Goal: Task Accomplishment & Management: Manage account settings

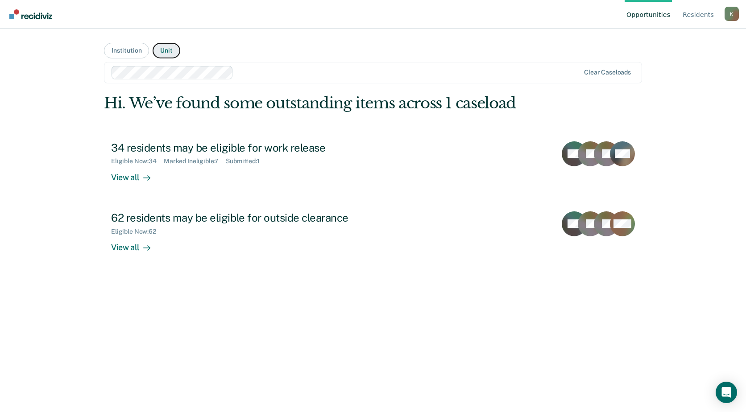
click at [168, 53] on button "Unit" at bounding box center [166, 51] width 27 height 16
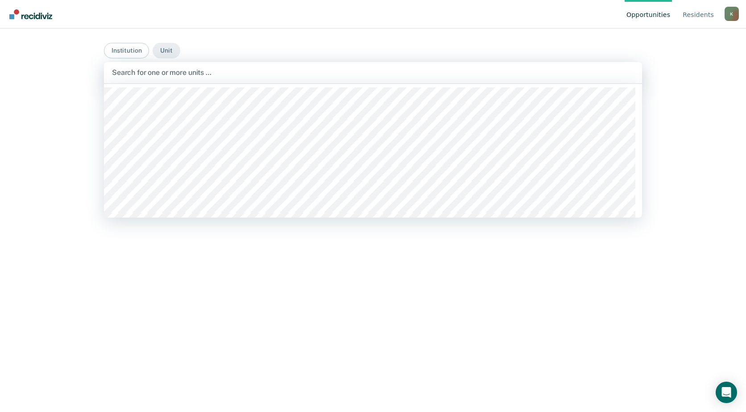
click at [173, 70] on div at bounding box center [373, 72] width 522 height 10
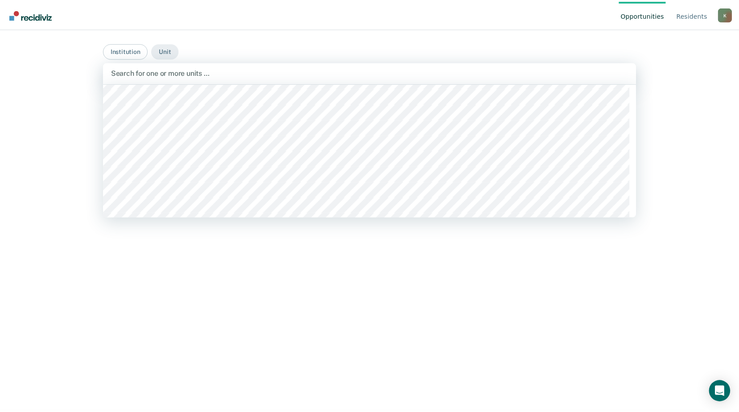
scroll to position [357, 0]
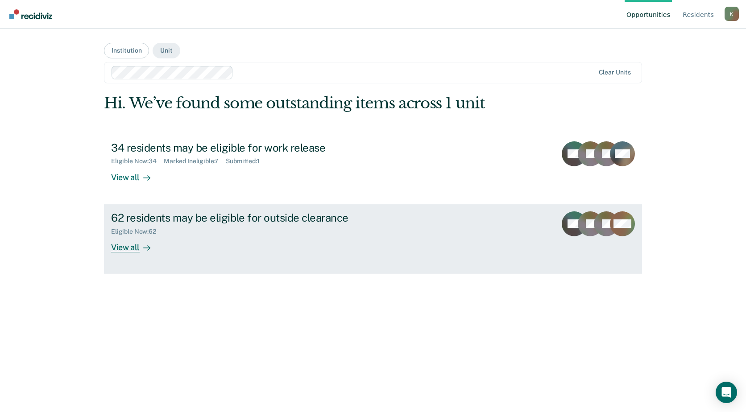
click at [186, 214] on div "62 residents may be eligible for outside clearance" at bounding box center [267, 217] width 313 height 13
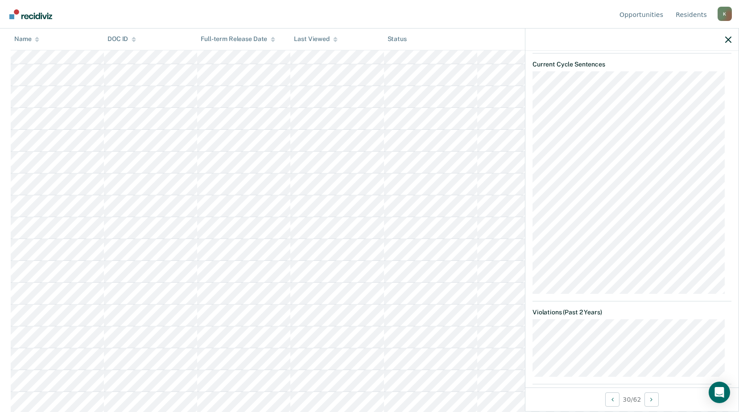
scroll to position [446, 0]
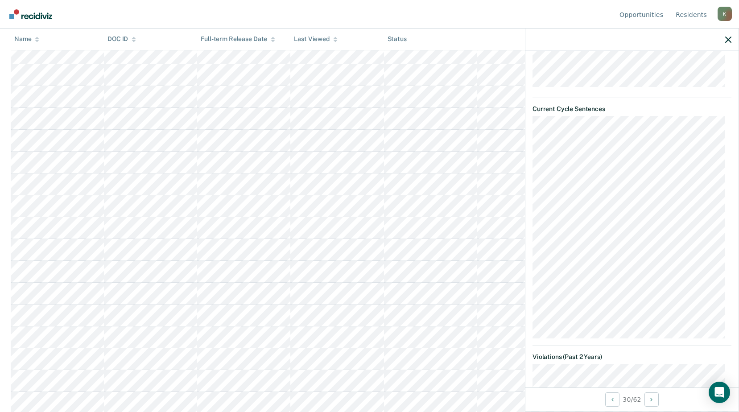
click at [682, 260] on div "ML Outside Clearance Eligible Validated by data from MOCIS and OP-II Mental hea…" at bounding box center [631, 219] width 213 height 337
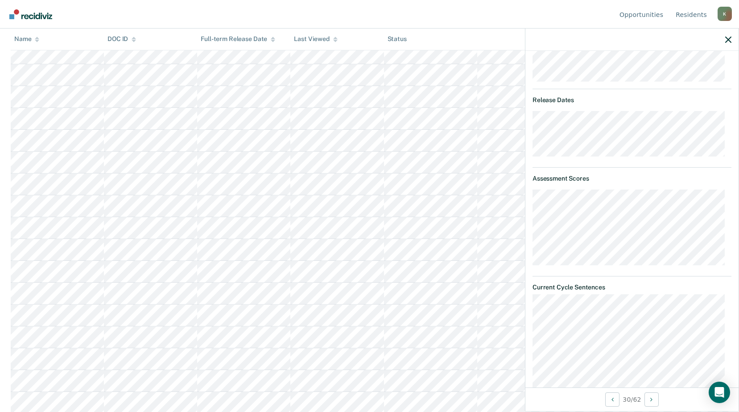
scroll to position [0, 0]
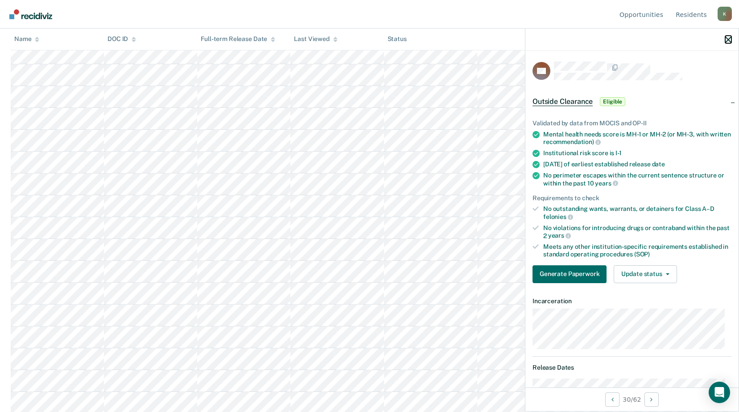
click at [728, 40] on icon "button" at bounding box center [728, 40] width 6 height 6
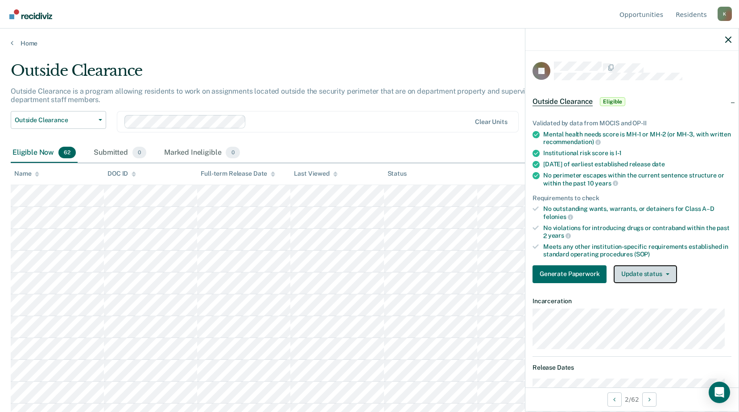
click at [640, 277] on button "Update status" at bounding box center [645, 274] width 63 height 18
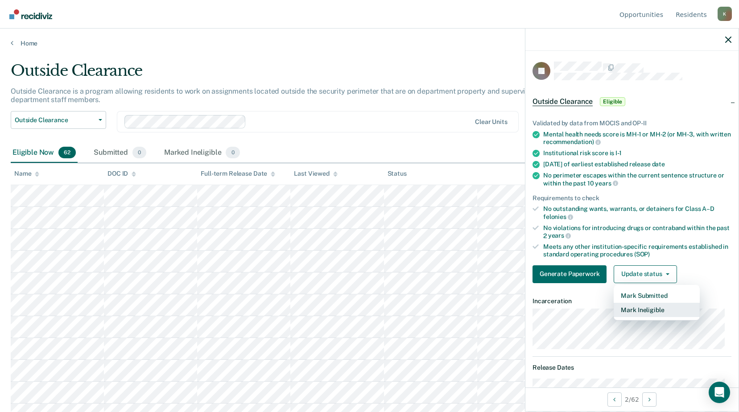
click at [633, 312] on button "Mark Ineligible" at bounding box center [657, 310] width 86 height 14
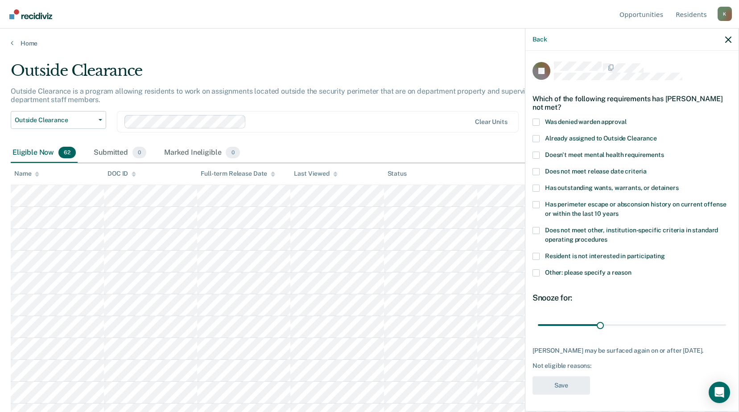
click at [538, 272] on span at bounding box center [536, 272] width 7 height 7
click at [632, 269] on input "Other: please specify a reason" at bounding box center [632, 269] width 0 height 0
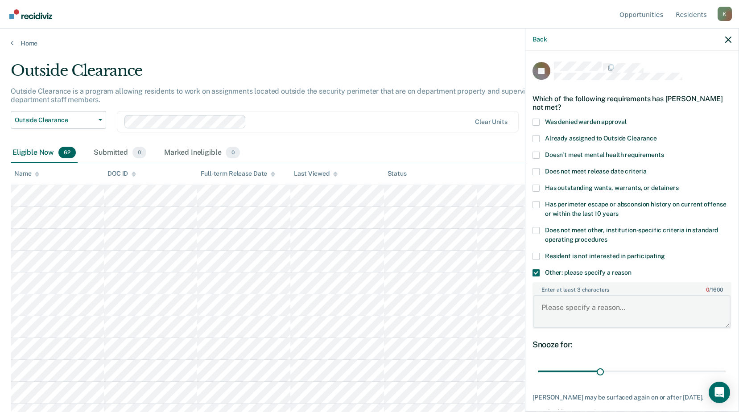
click at [555, 308] on textarea "Enter at least 3 characters 0 / 1600" at bounding box center [632, 311] width 197 height 33
click at [625, 306] on textarea "will be released on" at bounding box center [632, 311] width 197 height 33
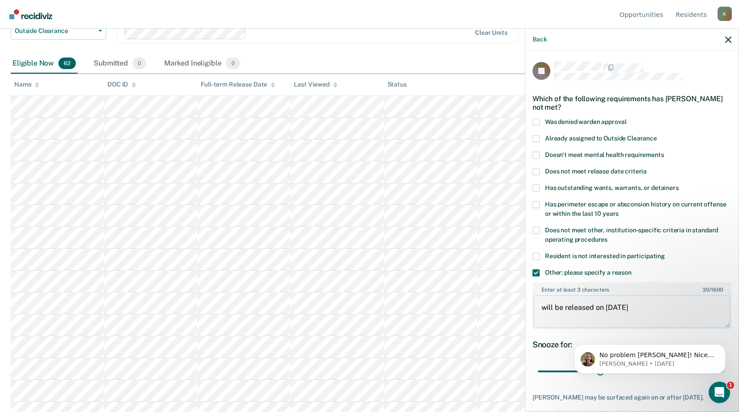
scroll to position [178, 0]
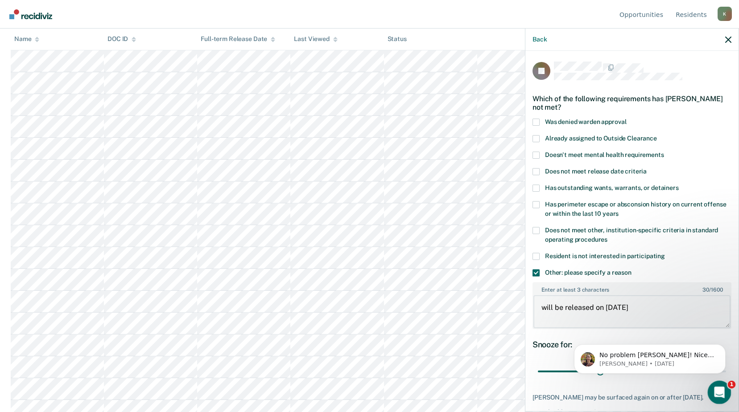
type textarea "will be released on [DATE]"
click at [717, 392] on icon "Open Intercom Messenger" at bounding box center [718, 391] width 15 height 15
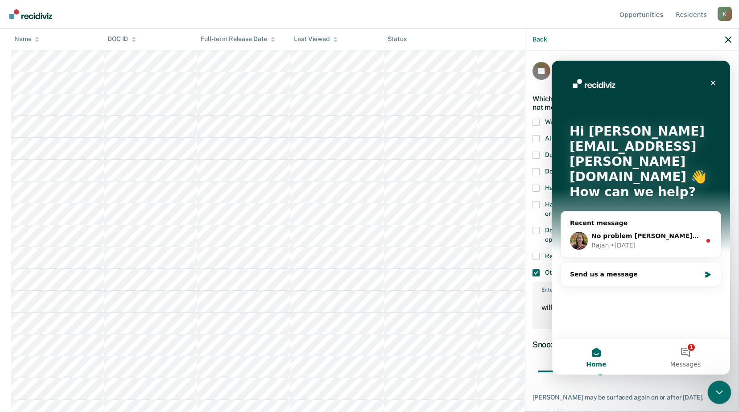
scroll to position [0, 0]
click at [705, 237] on icon "Intercom messenger" at bounding box center [708, 240] width 7 height 7
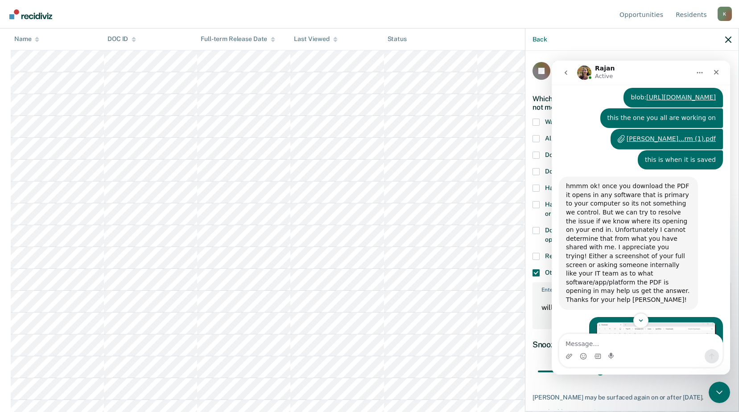
scroll to position [866, 0]
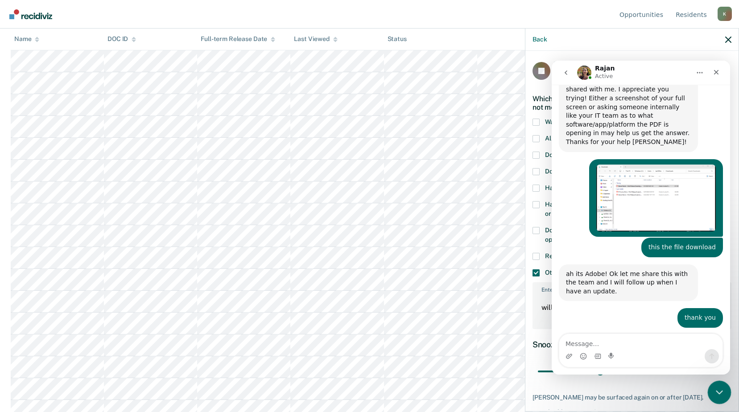
click at [713, 388] on icon "Close Intercom Messenger" at bounding box center [718, 391] width 11 height 11
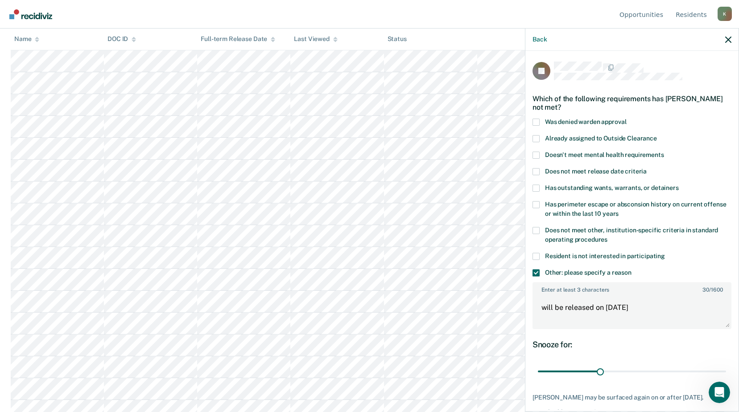
scroll to position [47, 0]
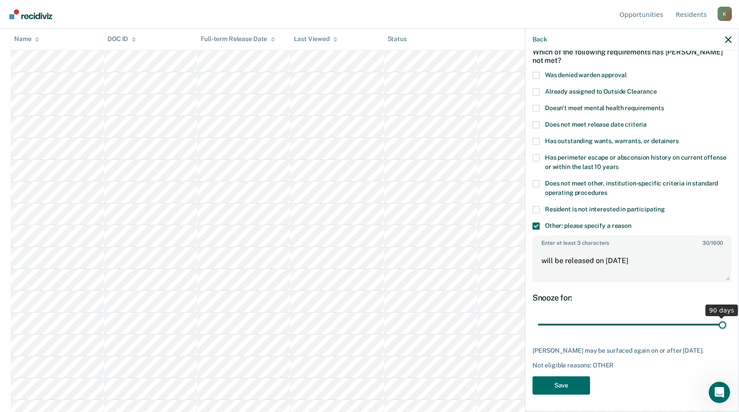
drag, startPoint x: 597, startPoint y: 325, endPoint x: 717, endPoint y: 325, distance: 120.0
type input "90"
click at [717, 325] on input "range" at bounding box center [632, 325] width 188 height 16
click at [571, 387] on button "Save" at bounding box center [562, 386] width 58 height 18
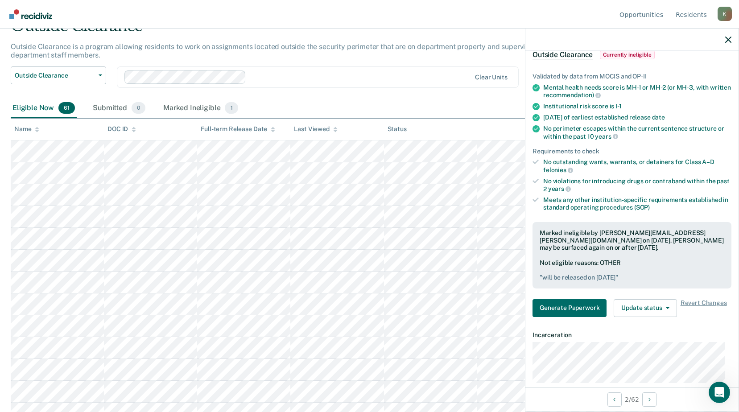
scroll to position [0, 0]
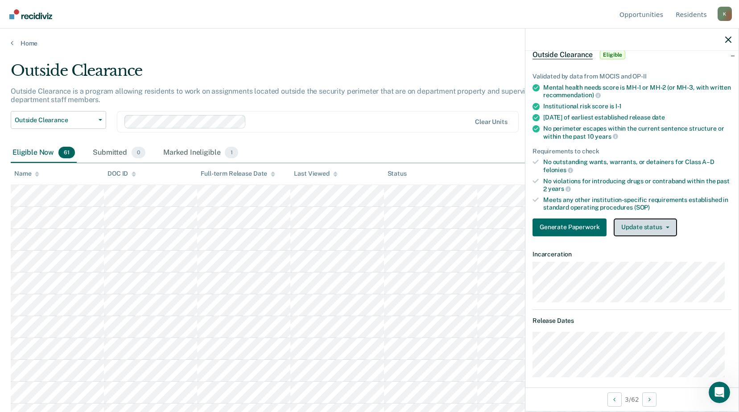
click at [650, 229] on button "Update status" at bounding box center [645, 228] width 63 height 18
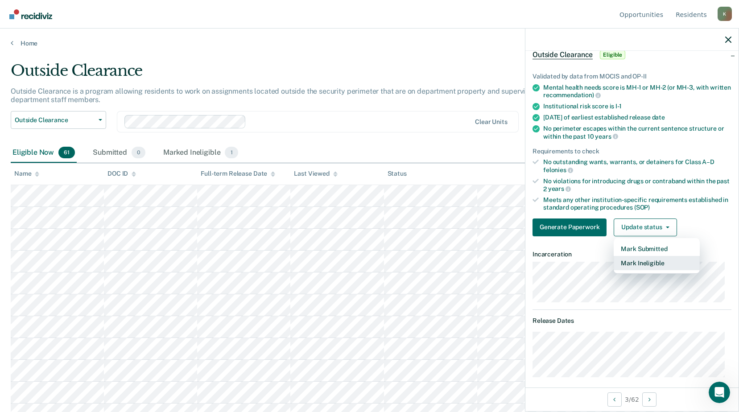
click at [638, 263] on button "Mark Ineligible" at bounding box center [657, 263] width 86 height 14
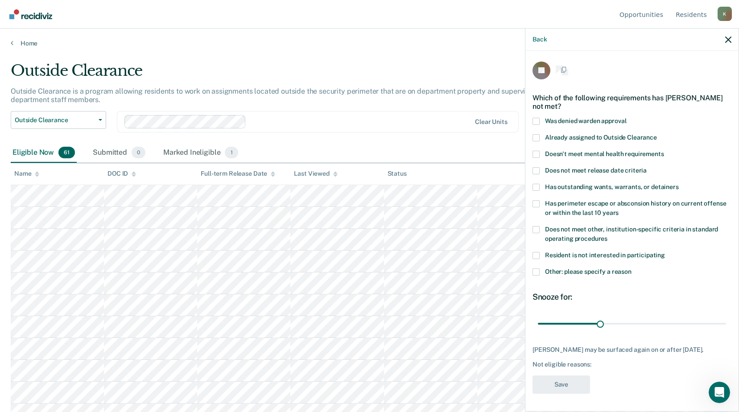
scroll to position [8, 0]
click at [537, 134] on span at bounding box center [536, 137] width 7 height 7
click at [657, 134] on input "Already assigned to Outside Clearance" at bounding box center [657, 134] width 0 height 0
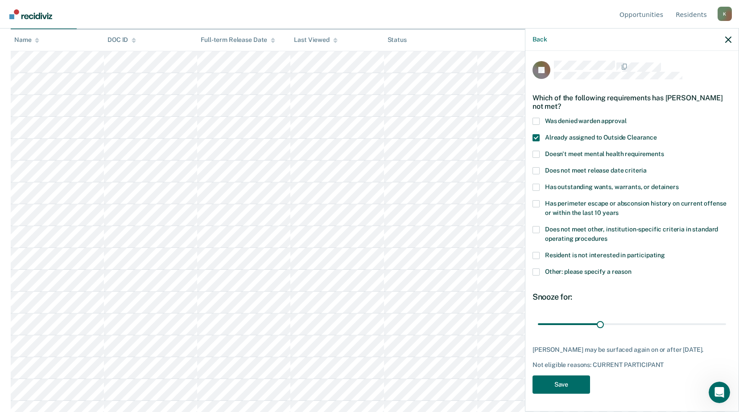
scroll to position [178, 0]
click at [576, 381] on button "Save" at bounding box center [562, 385] width 58 height 18
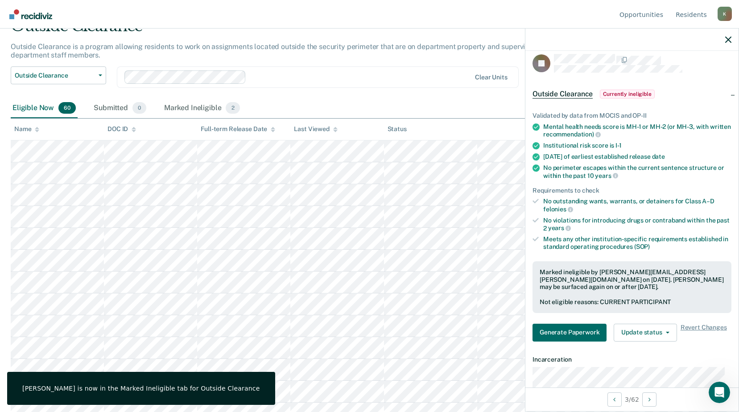
scroll to position [0, 0]
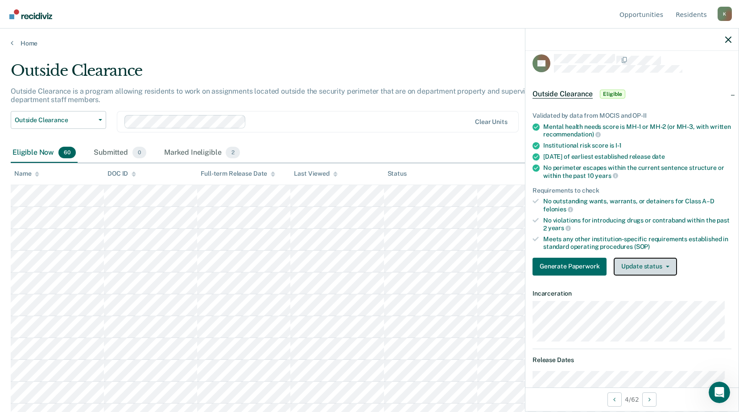
click at [638, 265] on button "Update status" at bounding box center [645, 267] width 63 height 18
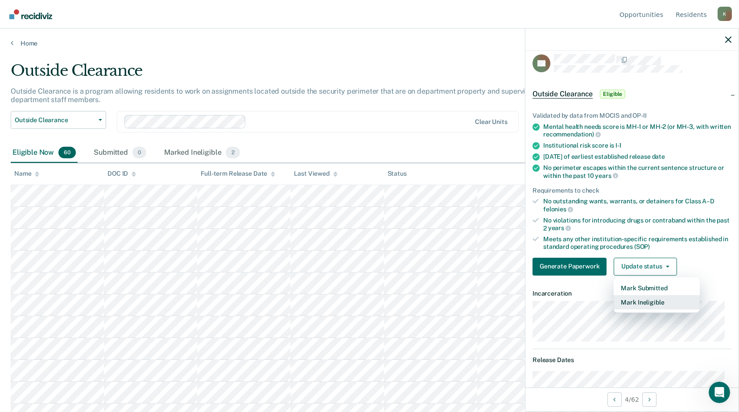
click at [634, 303] on button "Mark Ineligible" at bounding box center [657, 302] width 86 height 14
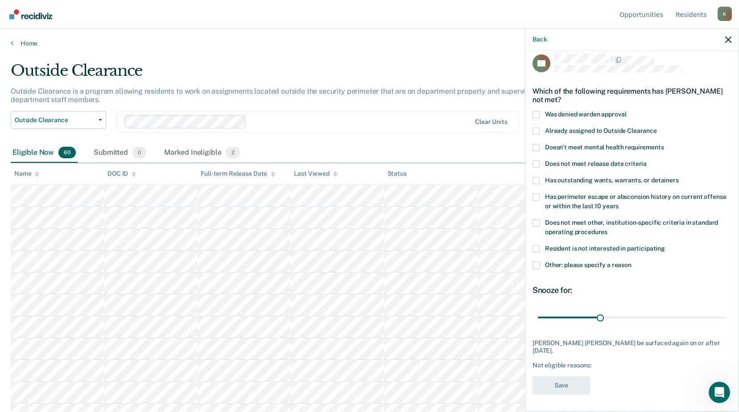
click at [538, 130] on span at bounding box center [536, 131] width 7 height 7
click at [657, 128] on input "Already assigned to Outside Clearance" at bounding box center [657, 128] width 0 height 0
click at [569, 380] on button "Save" at bounding box center [562, 386] width 58 height 18
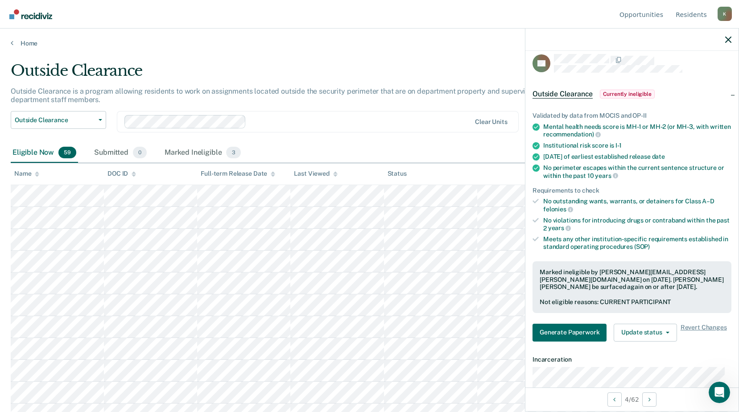
scroll to position [45, 0]
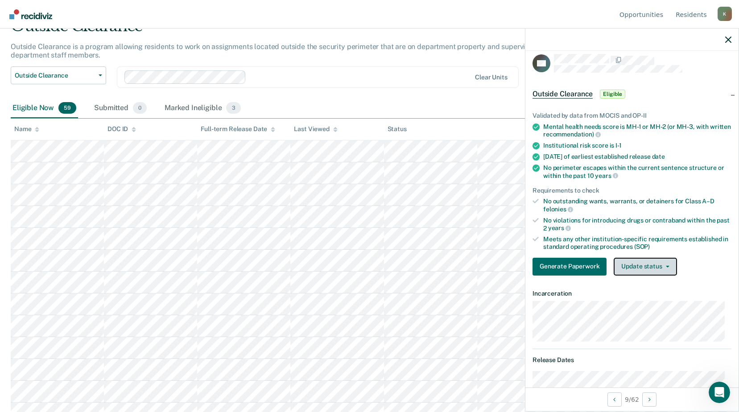
click at [633, 265] on button "Update status" at bounding box center [645, 267] width 63 height 18
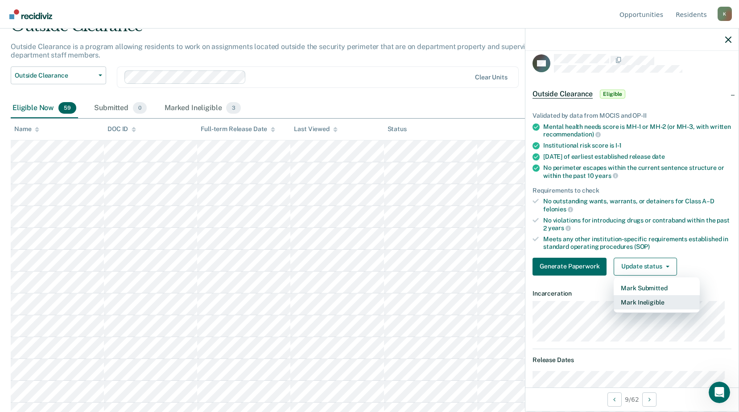
click at [635, 304] on button "Mark Ineligible" at bounding box center [657, 302] width 86 height 14
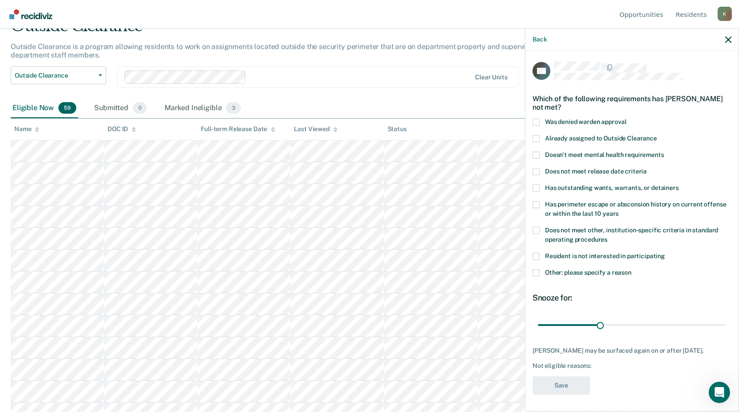
click at [536, 139] on span at bounding box center [536, 138] width 7 height 7
click at [657, 135] on input "Already assigned to Outside Clearance" at bounding box center [657, 135] width 0 height 0
click at [572, 383] on button "Save" at bounding box center [562, 386] width 58 height 18
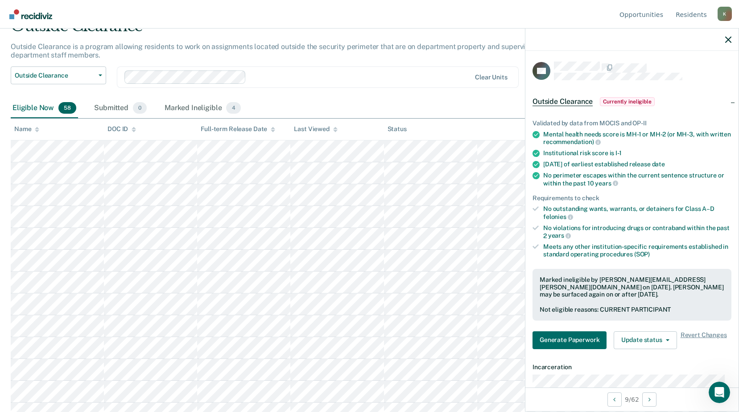
scroll to position [89, 0]
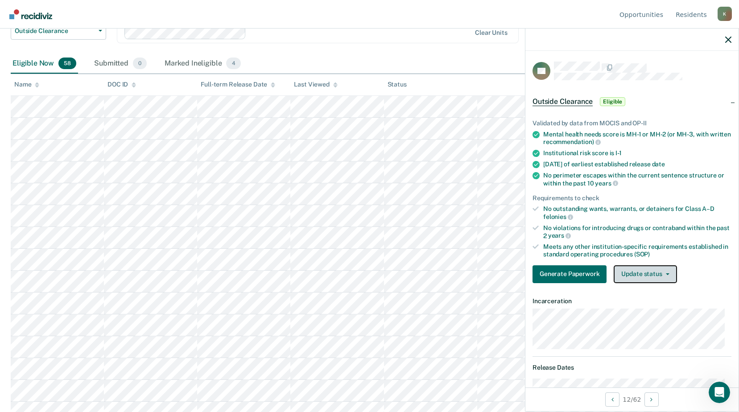
click at [638, 274] on button "Update status" at bounding box center [645, 274] width 63 height 18
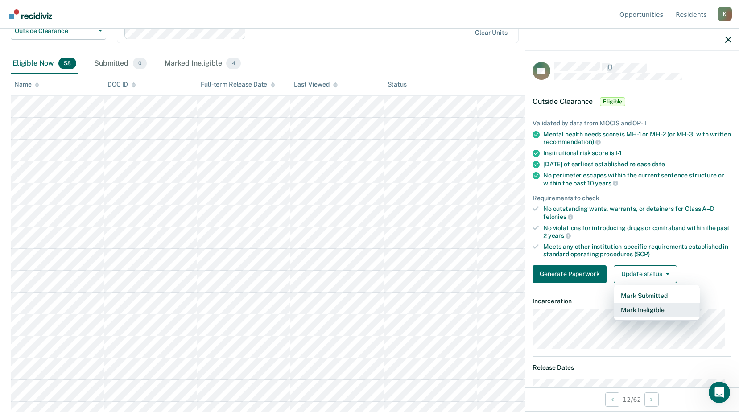
click at [631, 312] on button "Mark Ineligible" at bounding box center [657, 310] width 86 height 14
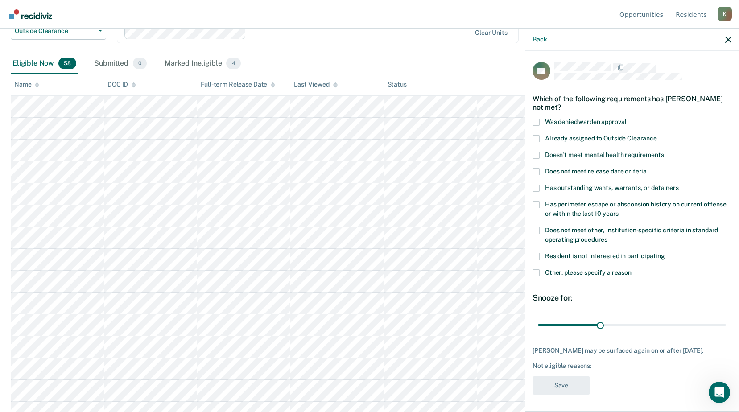
click at [536, 272] on span at bounding box center [536, 272] width 7 height 7
click at [632, 269] on input "Other: please specify a reason" at bounding box center [632, 269] width 0 height 0
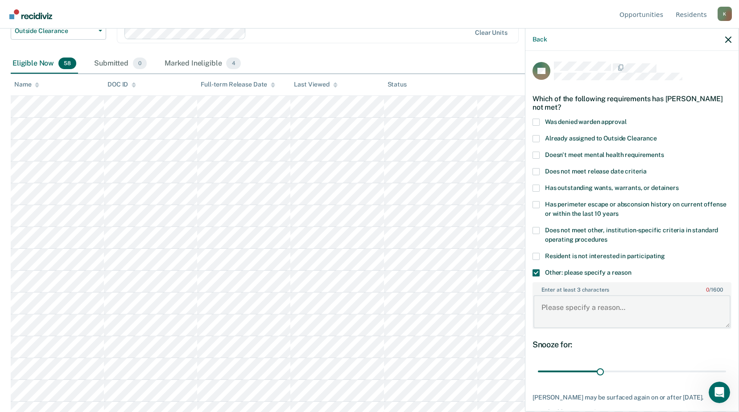
click at [545, 301] on textarea "Enter at least 3 characters 0 / 1600" at bounding box center [632, 311] width 197 height 33
paste textarea "ENDANGER WELFARE OF CHILD - 1ST DEGREE - DEATH OF CHILD - NO SEXUAL CODUCT"
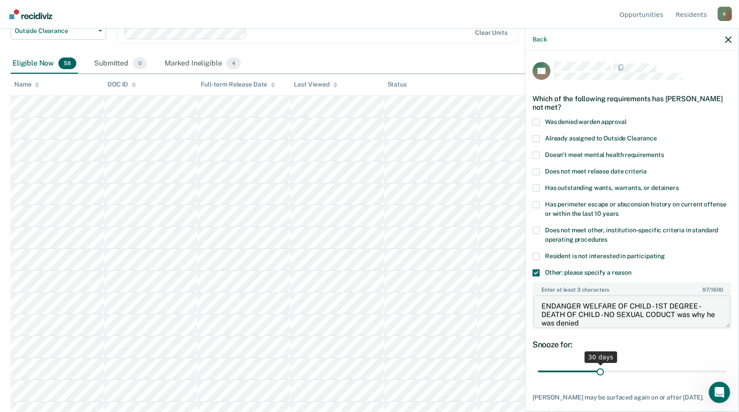
type textarea "ENDANGER WELFARE OF CHILD - 1ST DEGREE - DEATH OF CHILD - NO SEXUAL CODUCT was …"
drag, startPoint x: 596, startPoint y: 368, endPoint x: 747, endPoint y: 372, distance: 150.8
type input "90"
click at [726, 372] on input "range" at bounding box center [632, 372] width 188 height 16
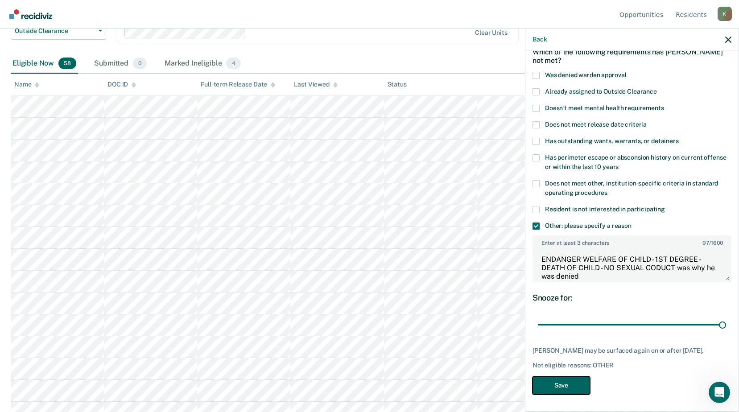
click at [558, 381] on button "Save" at bounding box center [562, 386] width 58 height 18
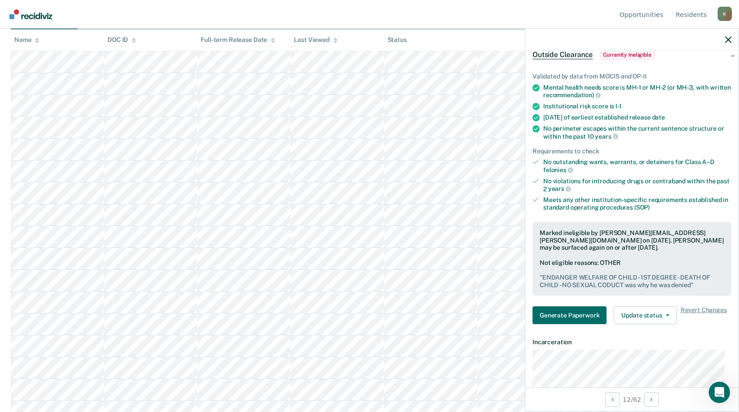
scroll to position [178, 0]
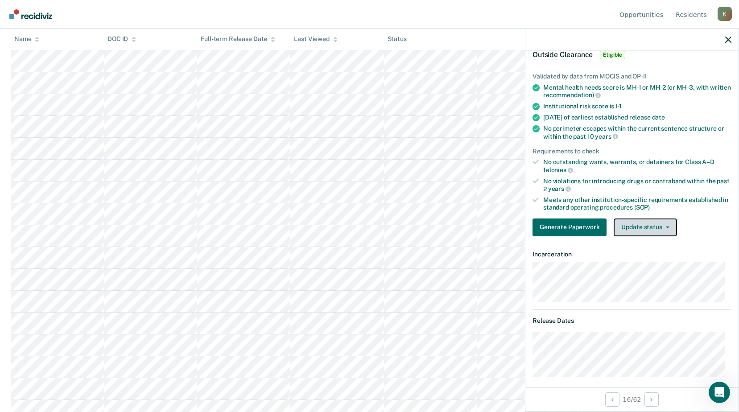
click at [669, 225] on button "Update status" at bounding box center [645, 228] width 63 height 18
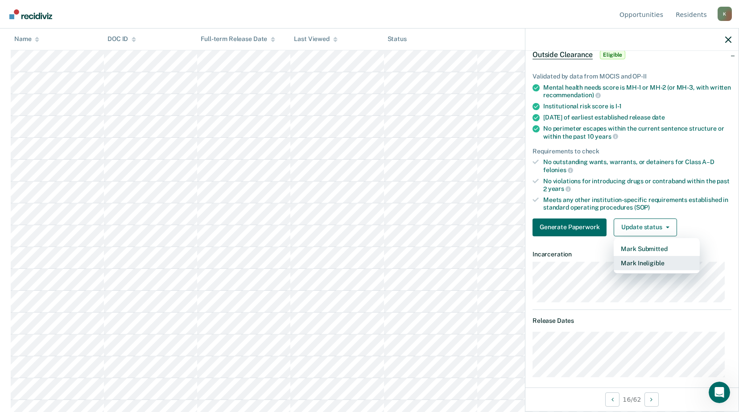
click at [656, 261] on button "Mark Ineligible" at bounding box center [657, 263] width 86 height 14
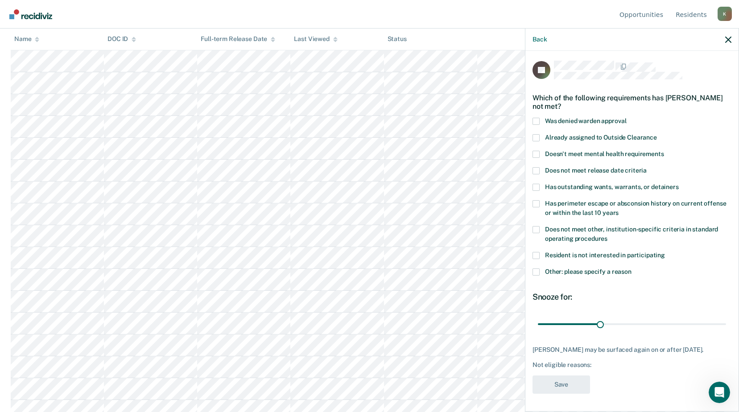
scroll to position [8, 0]
click at [536, 252] on span at bounding box center [536, 255] width 7 height 7
click at [665, 252] on input "Resident is not interested in participating" at bounding box center [665, 252] width 0 height 0
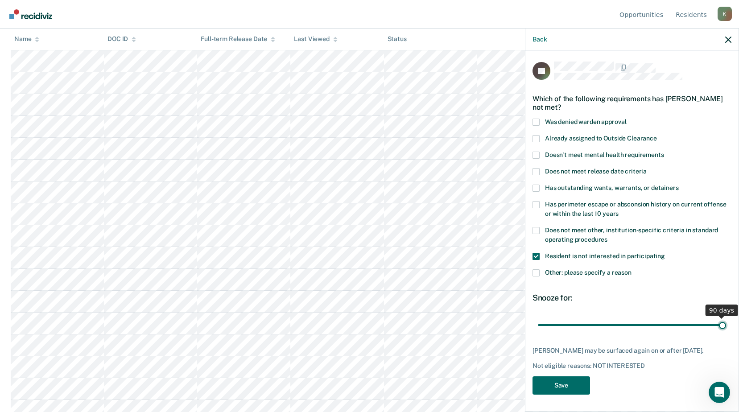
drag, startPoint x: 599, startPoint y: 317, endPoint x: 741, endPoint y: 316, distance: 141.4
type input "90"
click at [726, 317] on input "range" at bounding box center [632, 325] width 188 height 16
click at [575, 387] on button "Save" at bounding box center [562, 386] width 58 height 18
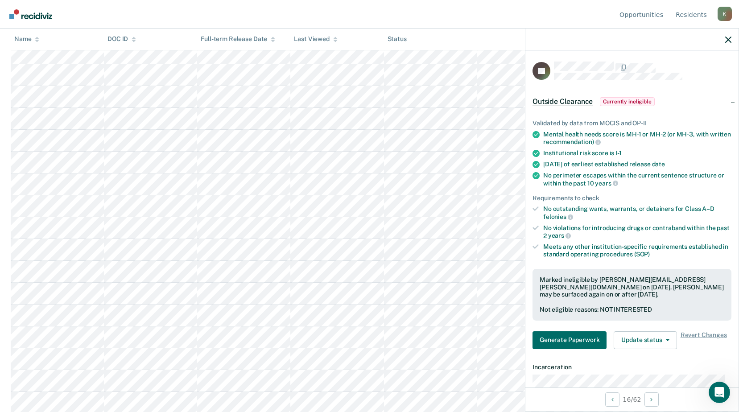
scroll to position [625, 0]
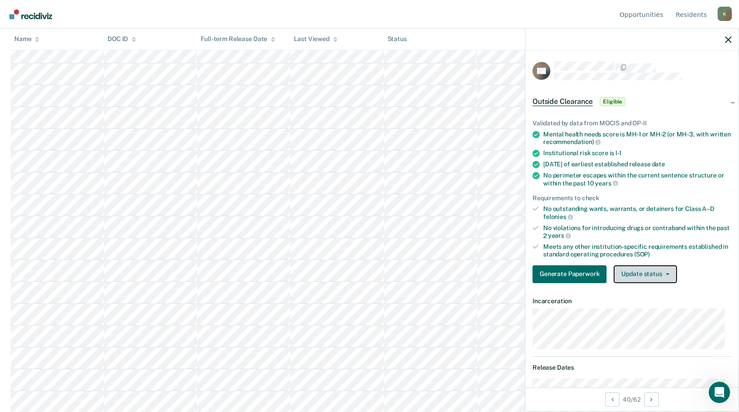
click at [642, 273] on button "Update status" at bounding box center [645, 274] width 63 height 18
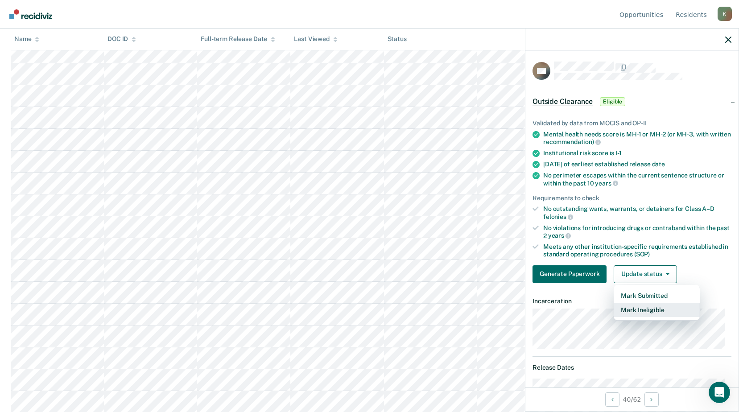
click at [630, 309] on button "Mark Ineligible" at bounding box center [657, 310] width 86 height 14
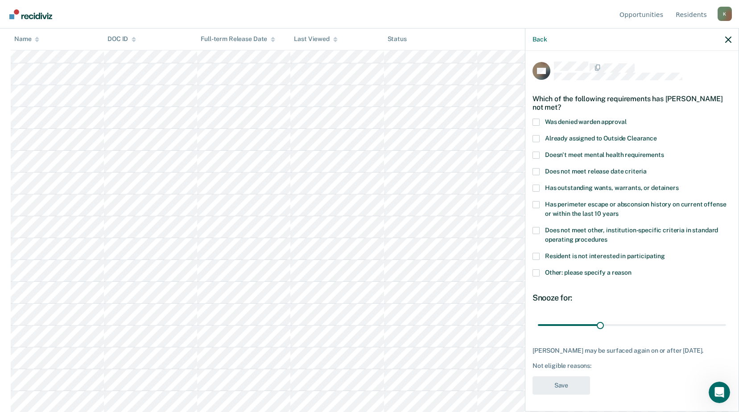
click at [537, 135] on span at bounding box center [536, 138] width 7 height 7
click at [657, 135] on input "Already assigned to Outside Clearance" at bounding box center [657, 135] width 0 height 0
click at [580, 377] on button "Save" at bounding box center [562, 386] width 58 height 18
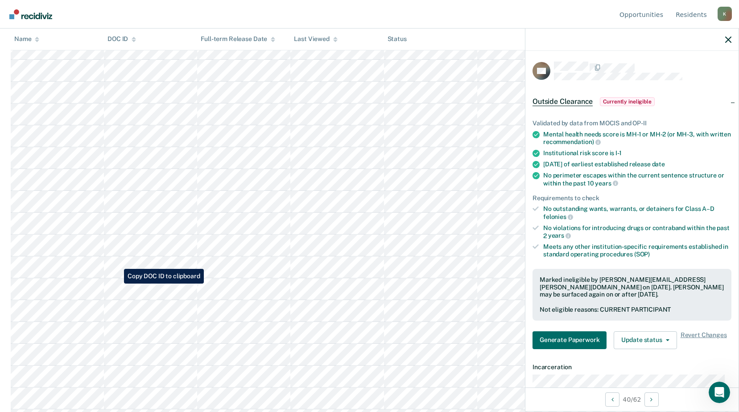
scroll to position [848, 0]
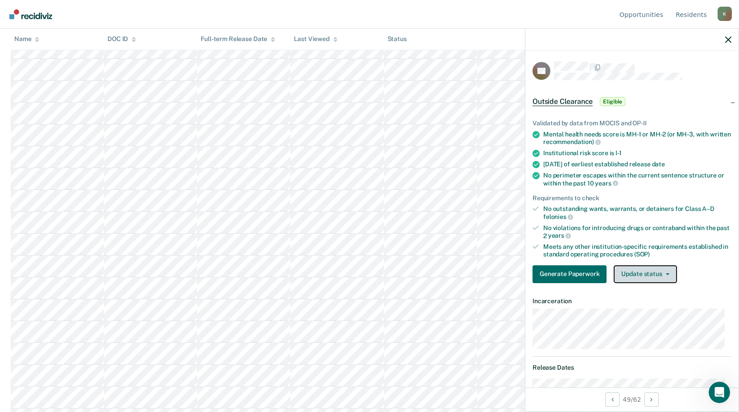
click at [668, 271] on button "Update status" at bounding box center [645, 274] width 63 height 18
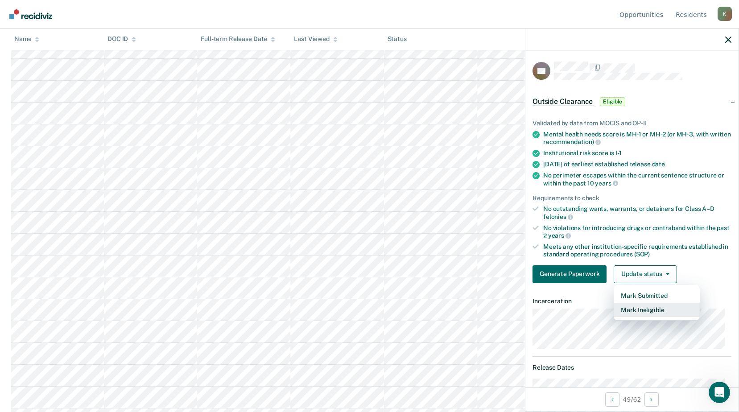
click at [629, 308] on button "Mark Ineligible" at bounding box center [657, 310] width 86 height 14
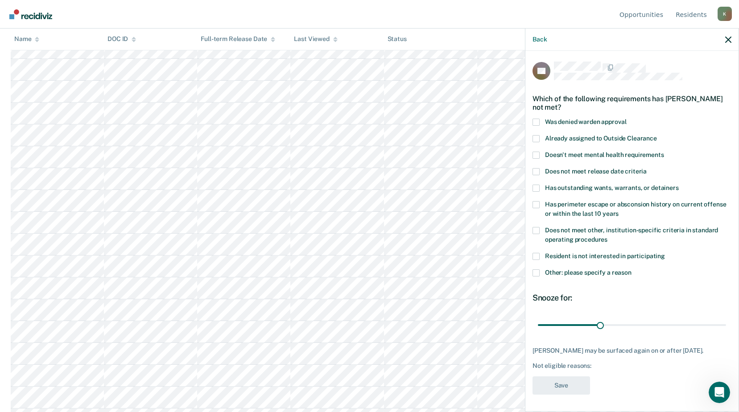
click at [535, 121] on span at bounding box center [536, 122] width 7 height 7
click at [626, 119] on input "Was denied warden approval" at bounding box center [626, 119] width 0 height 0
click at [536, 274] on span at bounding box center [536, 272] width 7 height 7
click at [632, 269] on input "Other: please specify a reason" at bounding box center [632, 269] width 0 height 0
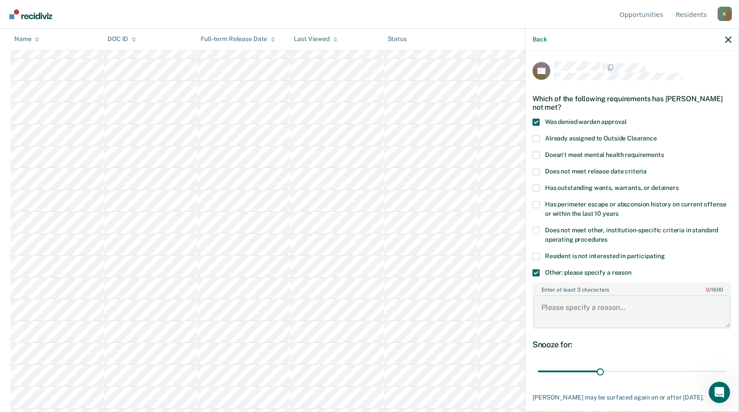
click at [549, 304] on textarea "Enter at least 3 characters 0 / 1600" at bounding box center [632, 311] width 197 height 33
paste textarea "ENDANGERING THE WELFARE OF CHILD CREATING SUBSTANTIAL RISK 1ST OFF-NO SEX"
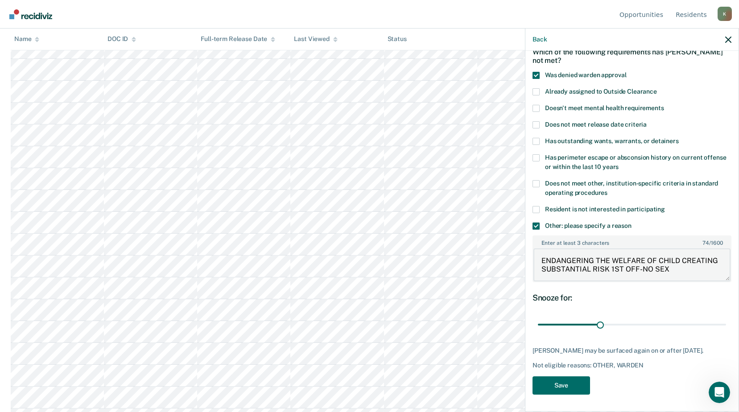
scroll to position [892, 0]
type textarea "ENDANGERING THE WELFARE OF CHILD CREATING SUBSTANTIAL RISK 1ST OFF-NO SEX"
drag, startPoint x: 599, startPoint y: 321, endPoint x: 739, endPoint y: 320, distance: 140.5
type input "90"
click at [726, 320] on input "range" at bounding box center [632, 325] width 188 height 16
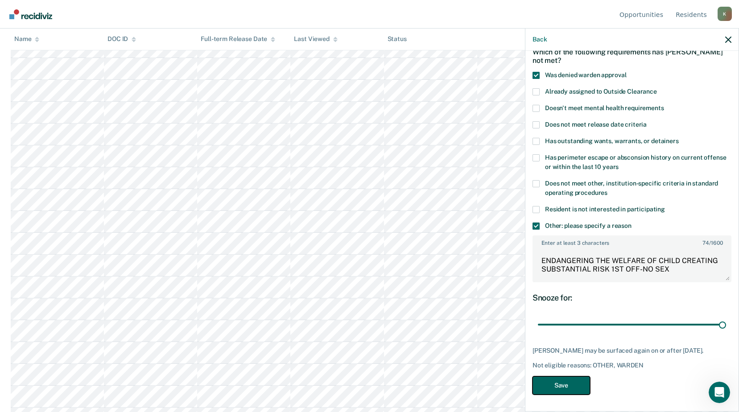
click at [564, 385] on button "Save" at bounding box center [562, 386] width 58 height 18
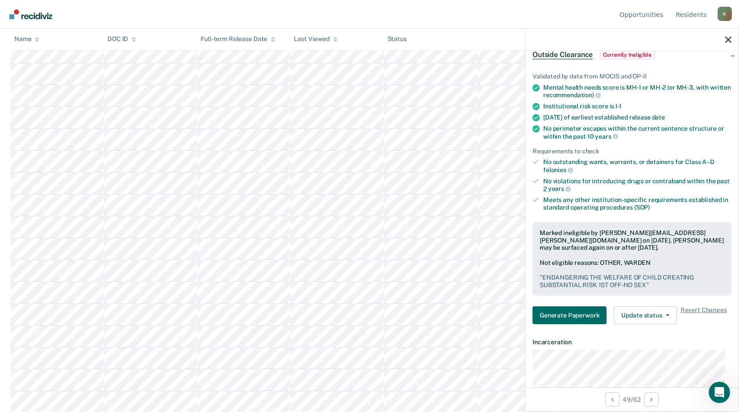
scroll to position [864, 0]
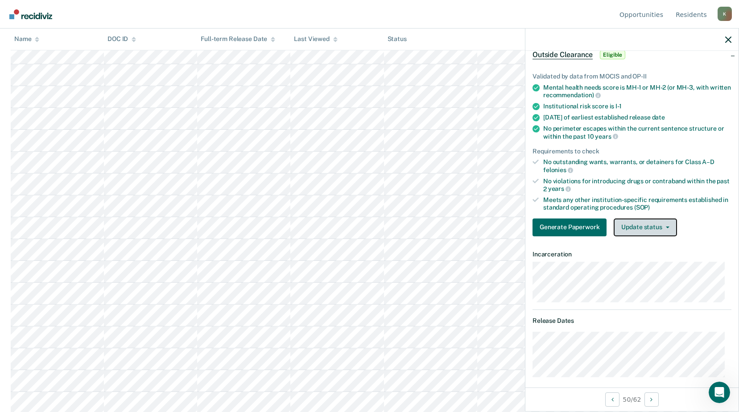
click at [651, 227] on button "Update status" at bounding box center [645, 228] width 63 height 18
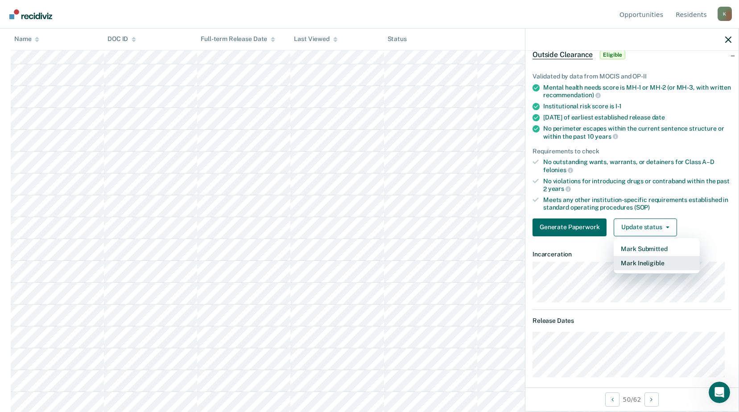
click at [650, 264] on button "Mark Ineligible" at bounding box center [657, 263] width 86 height 14
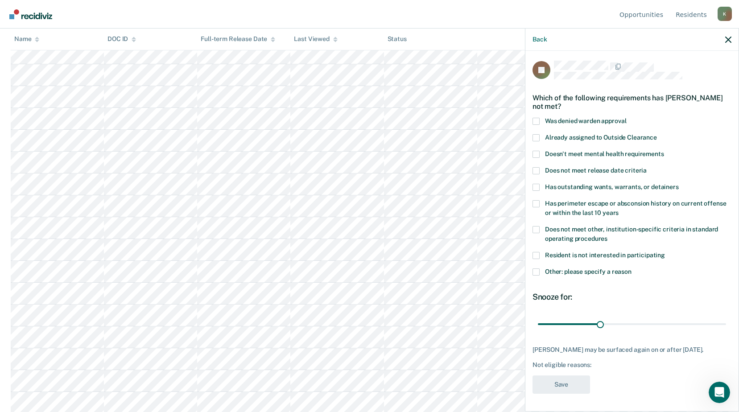
click at [536, 118] on span at bounding box center [536, 121] width 7 height 7
click at [626, 118] on input "Was denied warden approval" at bounding box center [626, 118] width 0 height 0
click at [537, 269] on span at bounding box center [536, 272] width 7 height 7
click at [632, 269] on input "Other: please specify a reason" at bounding box center [632, 269] width 0 height 0
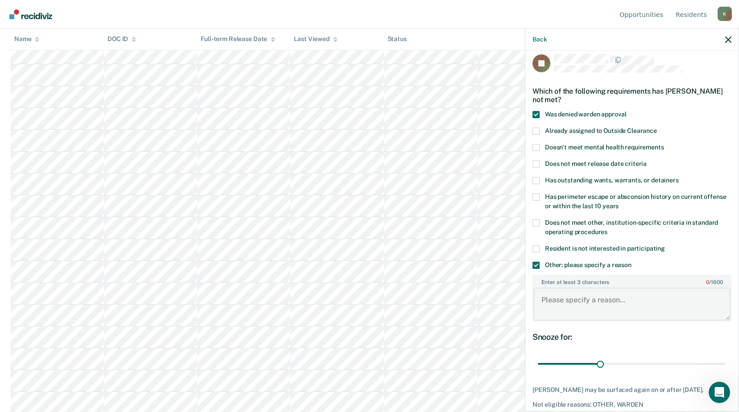
click at [548, 300] on textarea "Enter at least 3 characters 0 / 1600" at bounding box center [632, 304] width 197 height 33
paste textarea "ENDANGER WELFARE OF A CHILD CRT SUBT RISK-1ST DEG-1ST OFF-NO SEXL CONTACT"
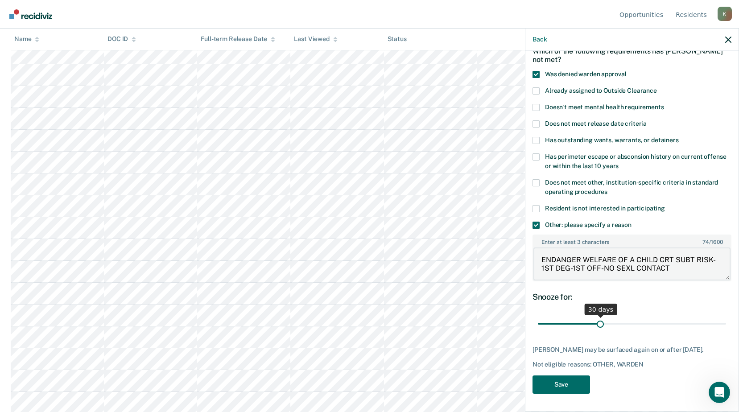
type textarea "ENDANGER WELFARE OF A CHILD CRT SUBT RISK-1ST DEG-1ST OFF-NO SEXL CONTACT"
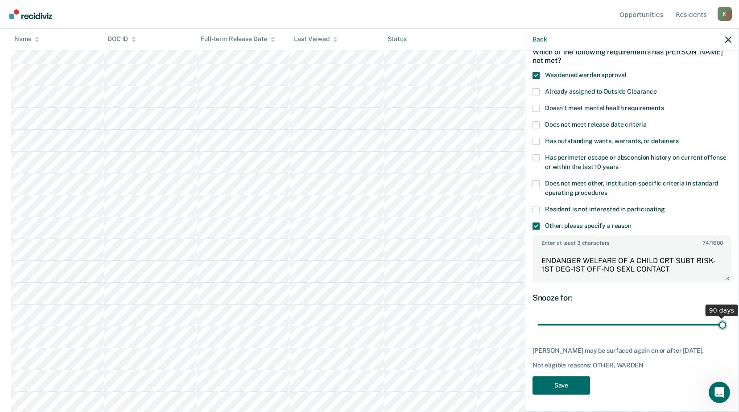
drag, startPoint x: 599, startPoint y: 317, endPoint x: 728, endPoint y: 320, distance: 129.8
type input "90"
click at [726, 320] on input "range" at bounding box center [632, 325] width 188 height 16
click at [573, 387] on button "Save" at bounding box center [562, 386] width 58 height 18
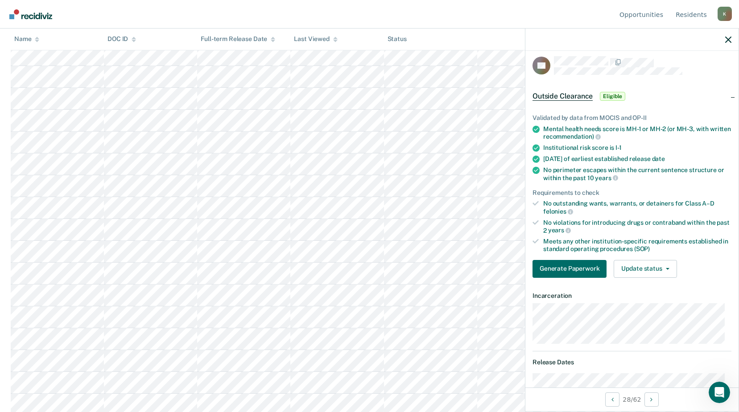
scroll to position [0, 0]
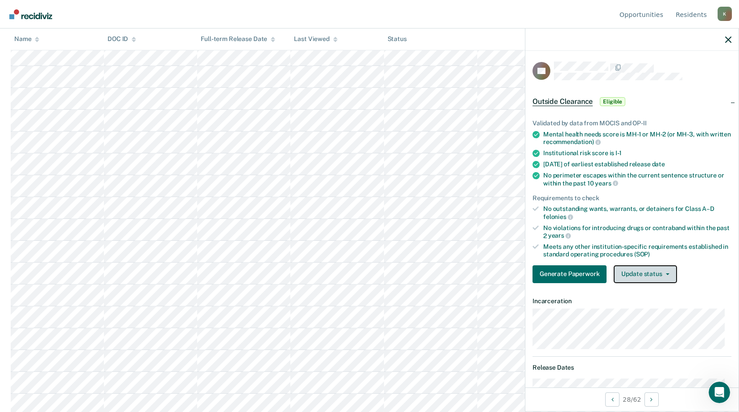
click at [656, 275] on button "Update status" at bounding box center [645, 274] width 63 height 18
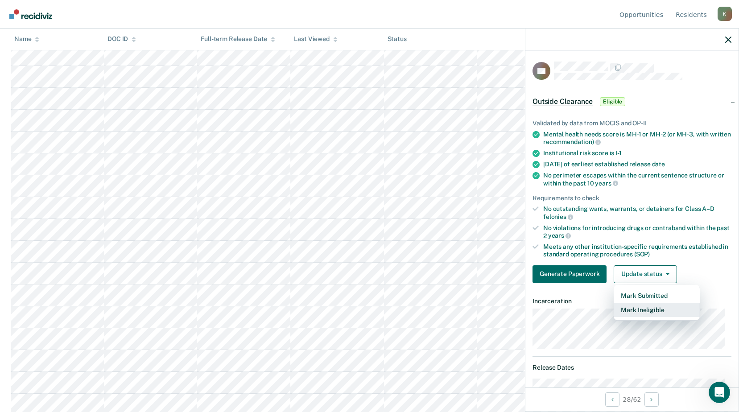
click at [637, 308] on button "Mark Ineligible" at bounding box center [657, 310] width 86 height 14
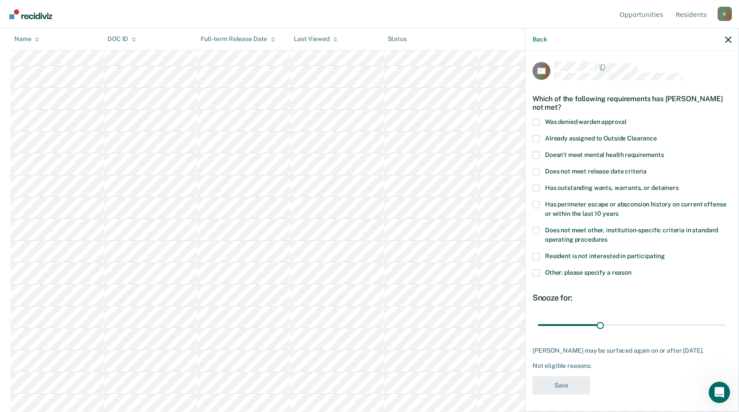
click at [537, 273] on span at bounding box center [536, 272] width 7 height 7
click at [632, 269] on input "Other: please specify a reason" at bounding box center [632, 269] width 0 height 0
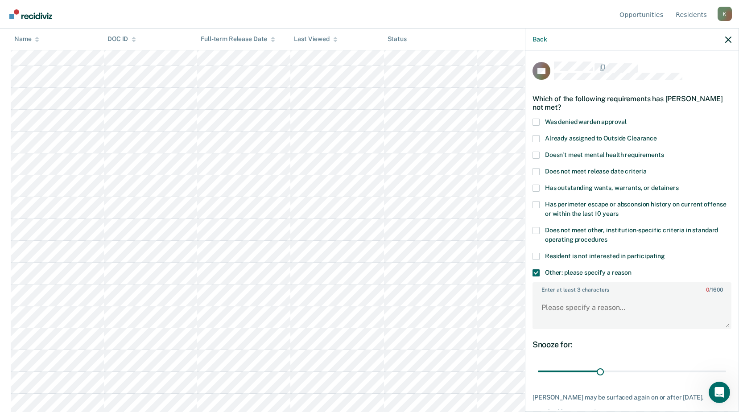
click at [537, 273] on span at bounding box center [536, 272] width 7 height 7
click at [632, 269] on input "Other: please specify a reason" at bounding box center [632, 269] width 0 height 0
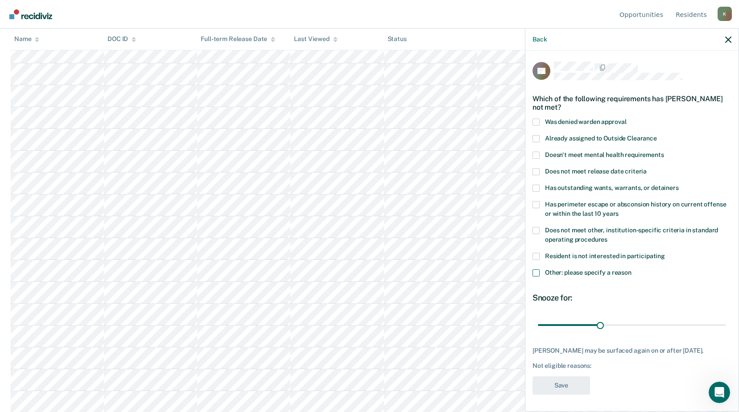
scroll to position [669, 0]
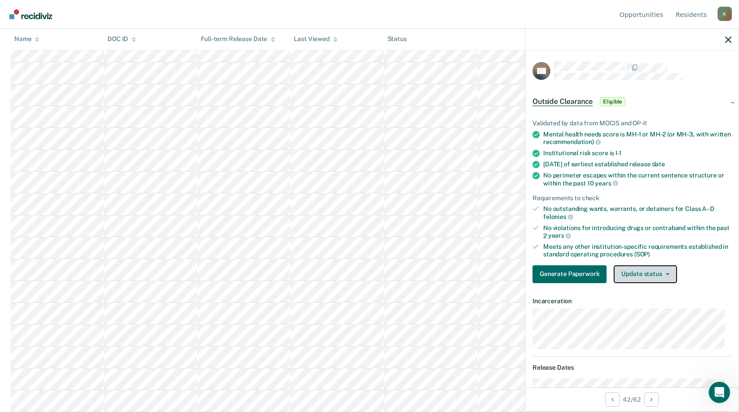
click at [666, 274] on icon "button" at bounding box center [668, 274] width 4 height 2
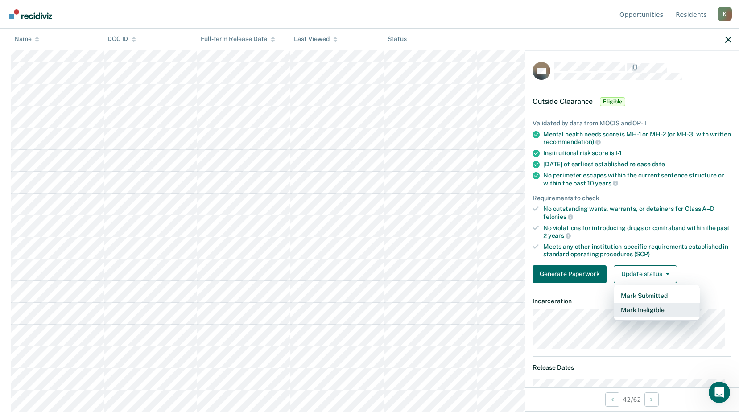
click at [649, 308] on button "Mark Ineligible" at bounding box center [657, 310] width 86 height 14
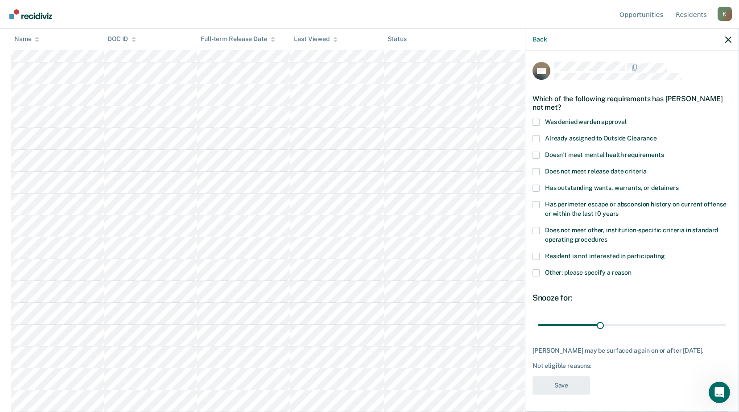
click at [537, 272] on span at bounding box center [536, 272] width 7 height 7
click at [632, 269] on input "Other: please specify a reason" at bounding box center [632, 269] width 0 height 0
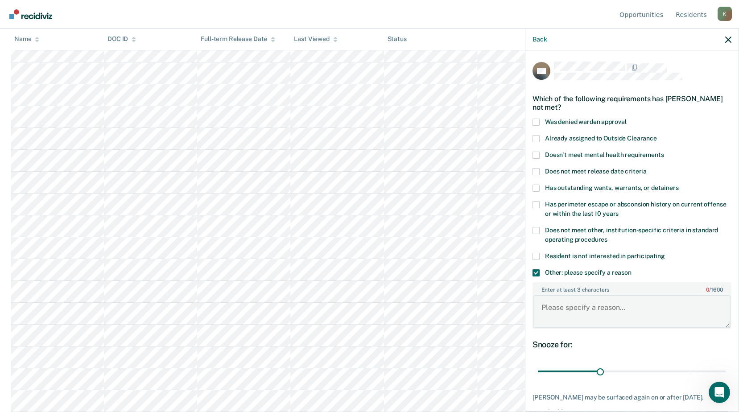
click at [549, 307] on textarea "Enter at least 3 characters 0 / 1600" at bounding box center [632, 311] width 197 height 33
type textarea "medical reasons"
drag, startPoint x: 597, startPoint y: 372, endPoint x: 734, endPoint y: 370, distance: 137.4
type input "90"
click at [726, 370] on input "range" at bounding box center [632, 372] width 188 height 16
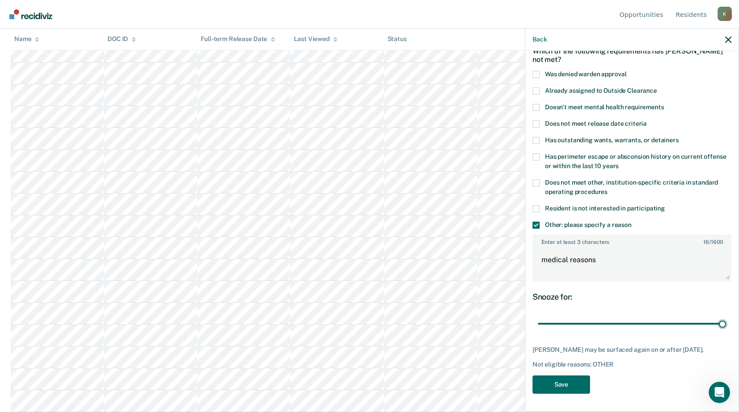
scroll to position [714, 0]
click at [565, 385] on button "Save" at bounding box center [562, 385] width 58 height 18
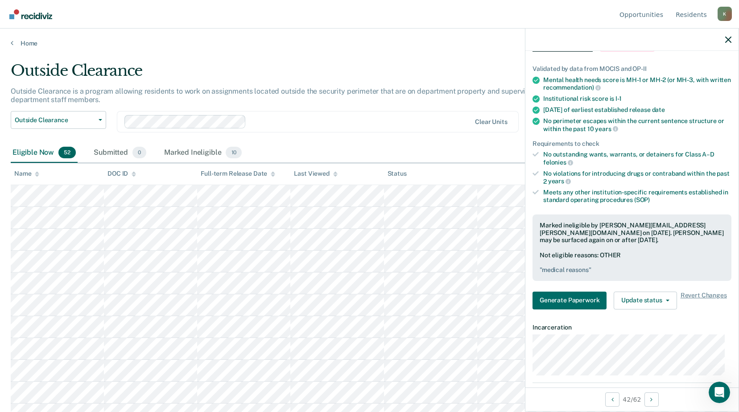
scroll to position [45, 0]
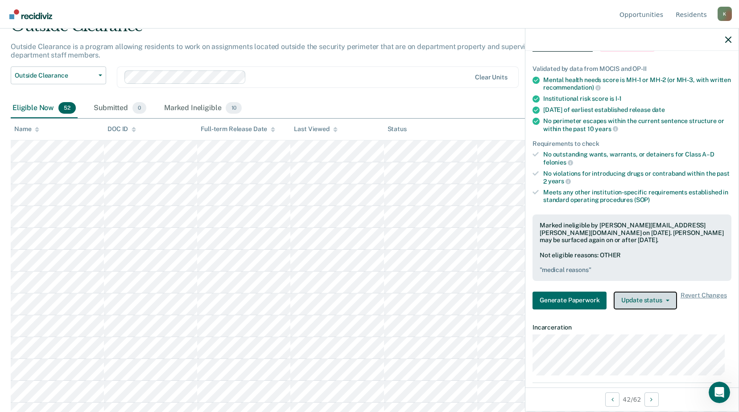
click at [668, 296] on button "Update status" at bounding box center [645, 301] width 63 height 18
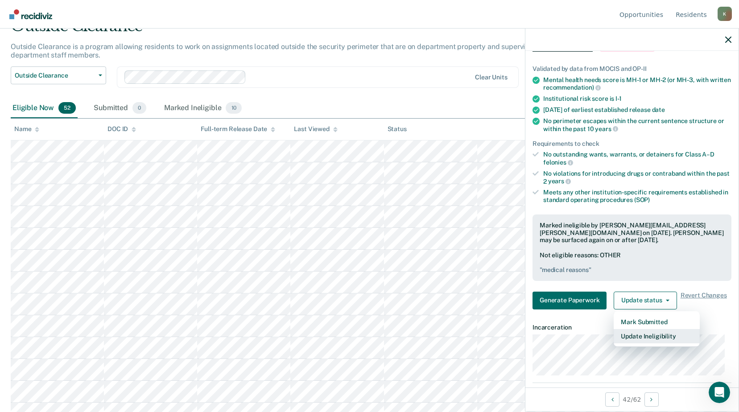
click at [637, 335] on button "Update Ineligibility" at bounding box center [657, 336] width 86 height 14
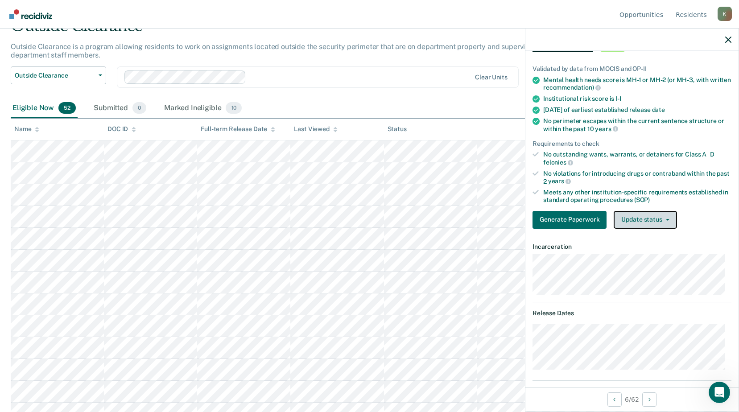
click at [666, 219] on icon "button" at bounding box center [668, 220] width 4 height 2
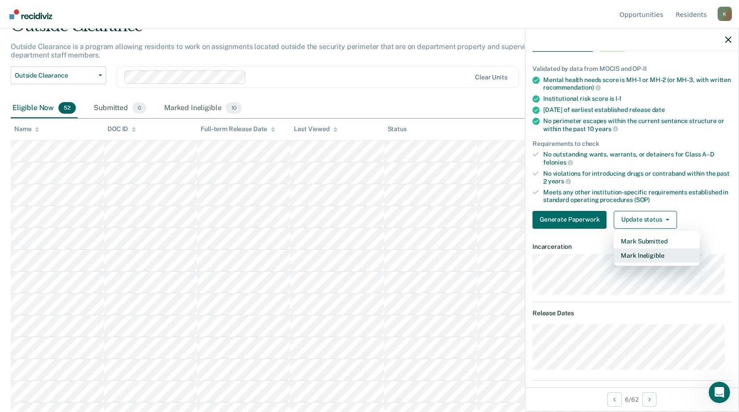
click at [640, 257] on button "Mark Ineligible" at bounding box center [657, 255] width 86 height 14
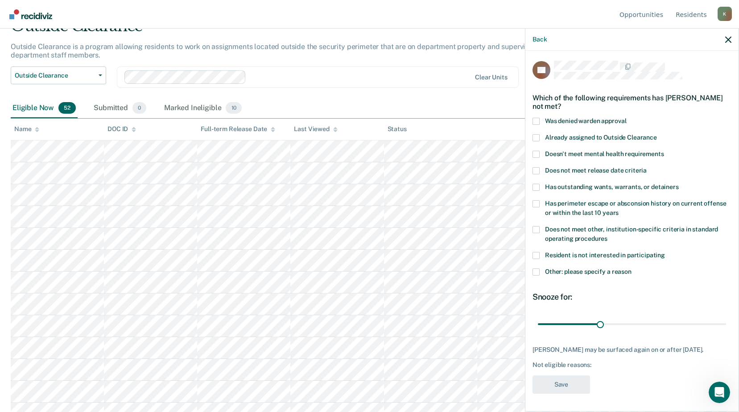
click at [535, 269] on span at bounding box center [536, 272] width 7 height 7
click at [632, 269] on input "Other: please specify a reason" at bounding box center [632, 269] width 0 height 0
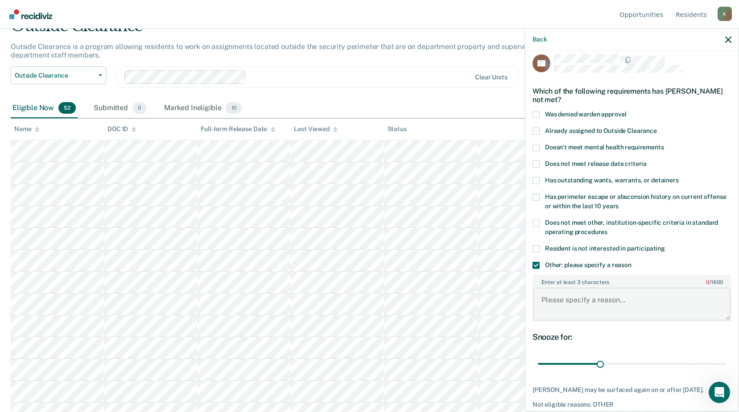
click at [544, 296] on textarea "Enter at least 3 characters 0 / 1600" at bounding box center [632, 304] width 197 height 33
paste textarea "ACRY-KIDNAPNG-FACILIATING A FELONY-INFLCTING INJURY-TERRORIZING-1ST DEGREE"
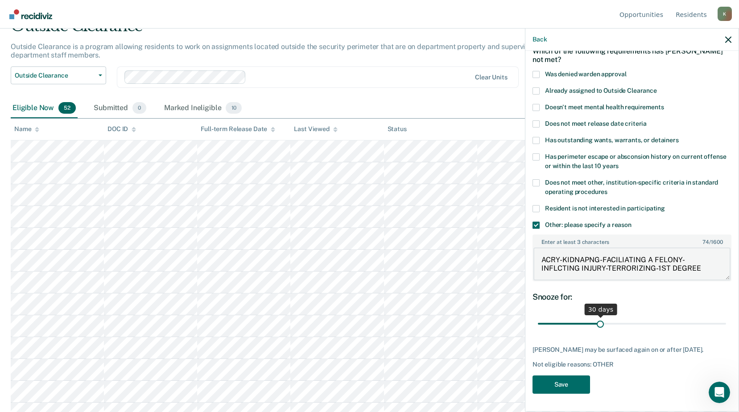
type textarea "ACRY-KIDNAPNG-FACILIATING A FELONY-INFLCTING INJURY-TERRORIZING-1ST DEGREE"
drag, startPoint x: 598, startPoint y: 315, endPoint x: 721, endPoint y: 317, distance: 123.1
type input "90"
click at [721, 317] on input "range" at bounding box center [632, 324] width 188 height 16
click at [572, 381] on button "Save" at bounding box center [562, 385] width 58 height 18
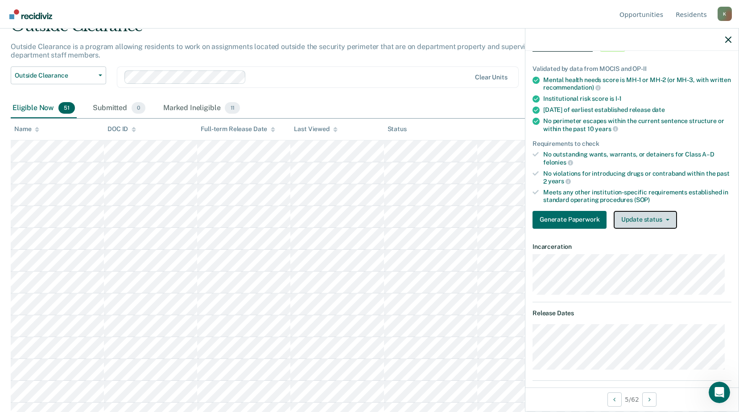
click at [639, 216] on button "Update status" at bounding box center [645, 220] width 63 height 18
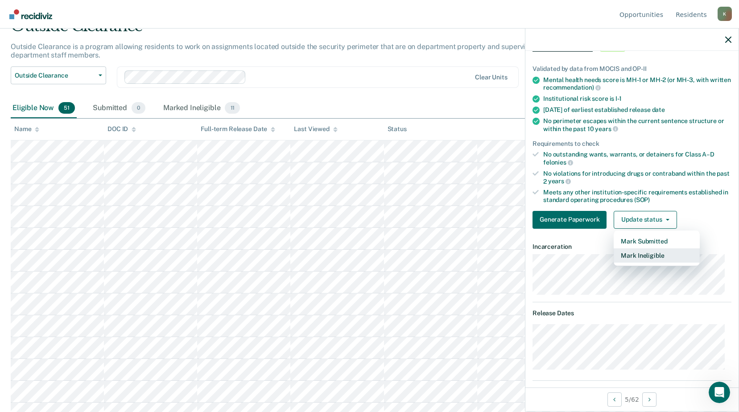
click at [653, 255] on button "Mark Ineligible" at bounding box center [657, 255] width 86 height 14
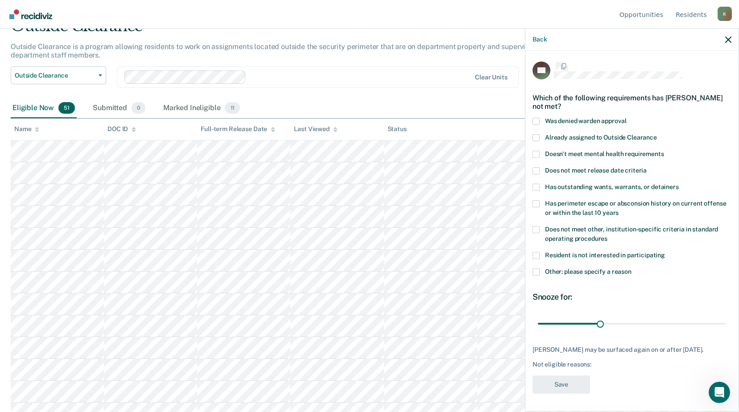
scroll to position [0, 0]
click at [538, 269] on span at bounding box center [536, 272] width 7 height 7
click at [632, 269] on input "Other: please specify a reason" at bounding box center [632, 269] width 0 height 0
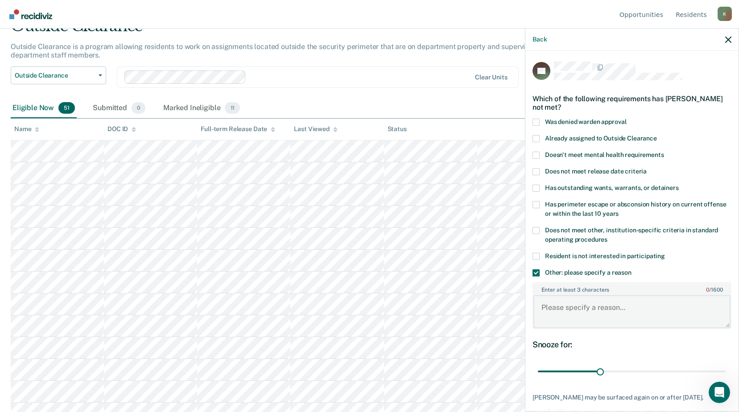
click at [549, 302] on textarea "Enter at least 3 characters 0 / 1600" at bounding box center [632, 311] width 197 height 33
type textarea "pending transfer"
click at [603, 306] on textarea "pending transfer" at bounding box center [632, 311] width 197 height 33
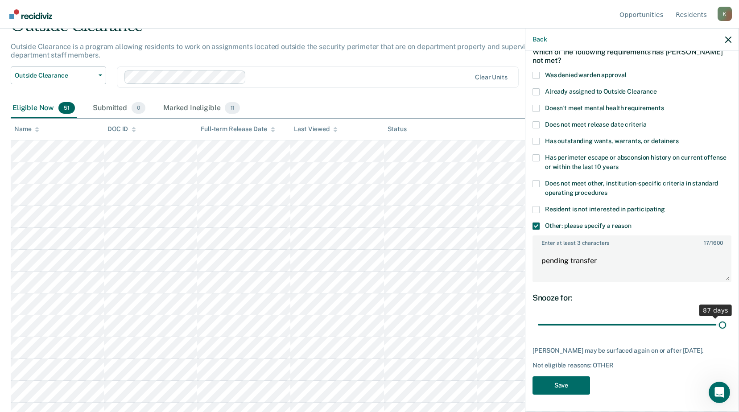
drag, startPoint x: 597, startPoint y: 323, endPoint x: 716, endPoint y: 327, distance: 118.7
type input "90"
click at [716, 327] on input "range" at bounding box center [632, 325] width 188 height 16
drag, startPoint x: 561, startPoint y: 388, endPoint x: 527, endPoint y: 395, distance: 34.6
click at [561, 386] on button "Save" at bounding box center [562, 386] width 58 height 18
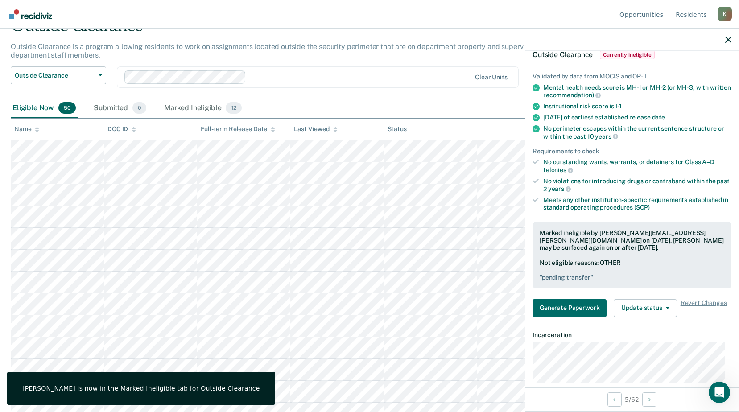
scroll to position [89, 0]
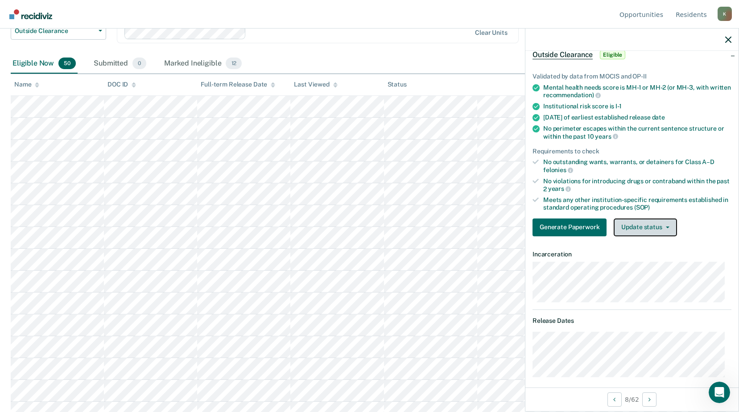
click at [625, 224] on button "Update status" at bounding box center [645, 228] width 63 height 18
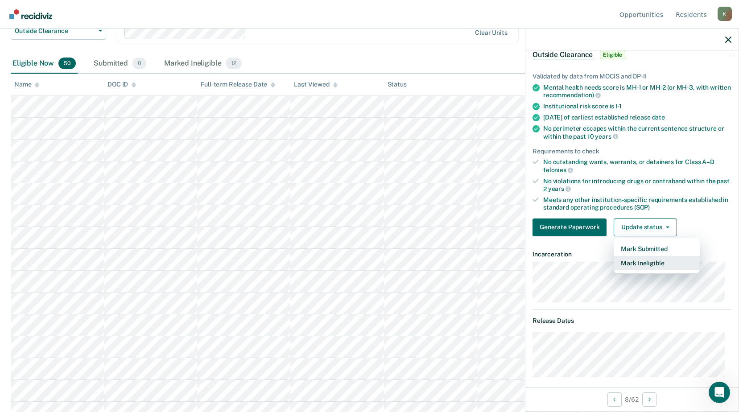
click at [662, 259] on button "Mark Ineligible" at bounding box center [657, 263] width 86 height 14
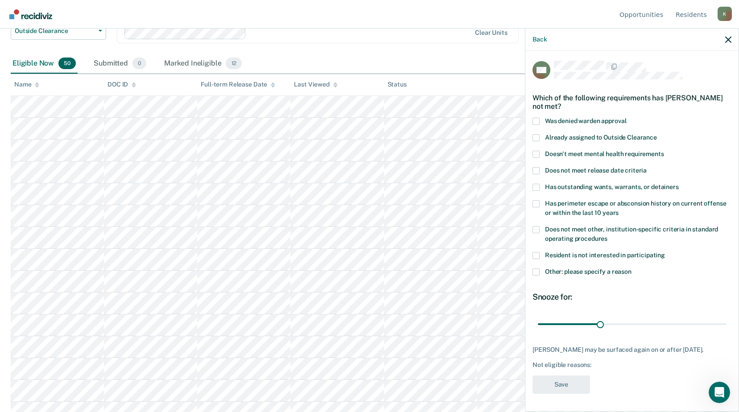
click at [537, 269] on span at bounding box center [536, 272] width 7 height 7
click at [632, 269] on input "Other: please specify a reason" at bounding box center [632, 269] width 0 height 0
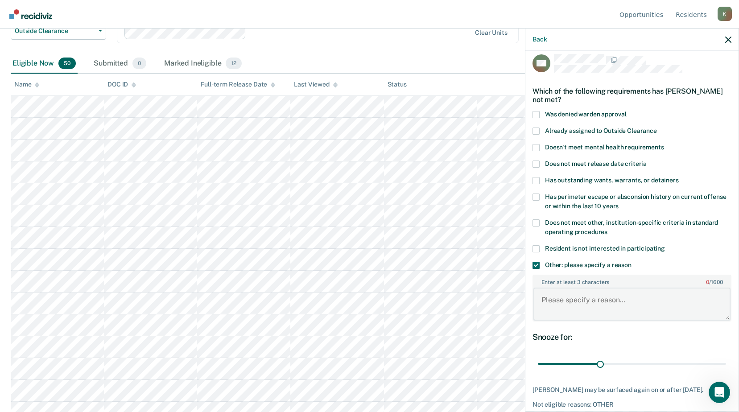
click at [544, 299] on textarea "Enter at least 3 characters 0 / 1600" at bounding box center [632, 304] width 197 height 33
type textarea "due to several charges"
drag, startPoint x: 600, startPoint y: 364, endPoint x: 734, endPoint y: 365, distance: 134.3
type input "90"
click at [726, 365] on input "range" at bounding box center [632, 364] width 188 height 16
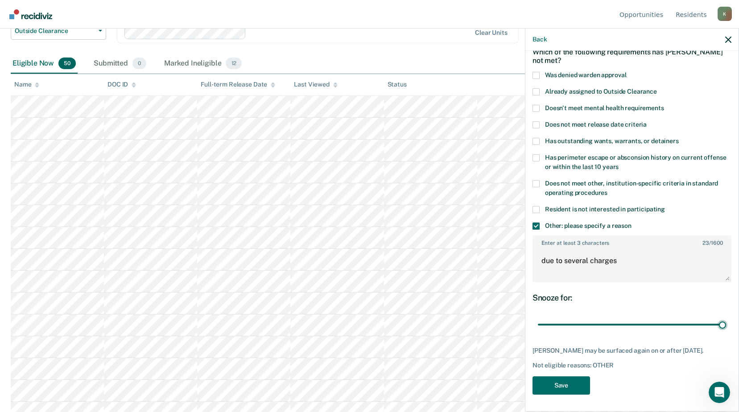
scroll to position [134, 0]
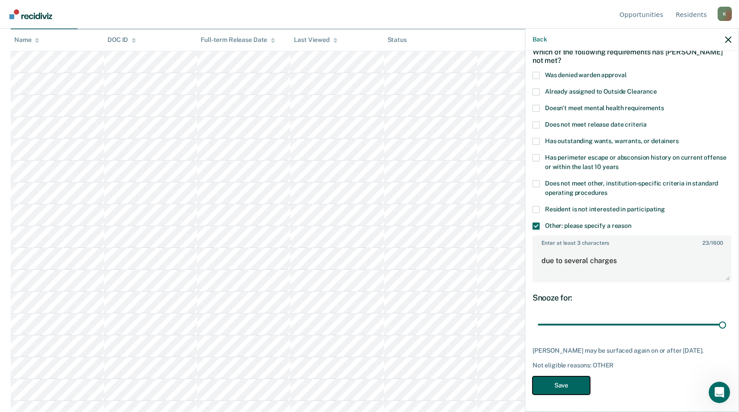
click at [570, 381] on button "Save" at bounding box center [562, 386] width 58 height 18
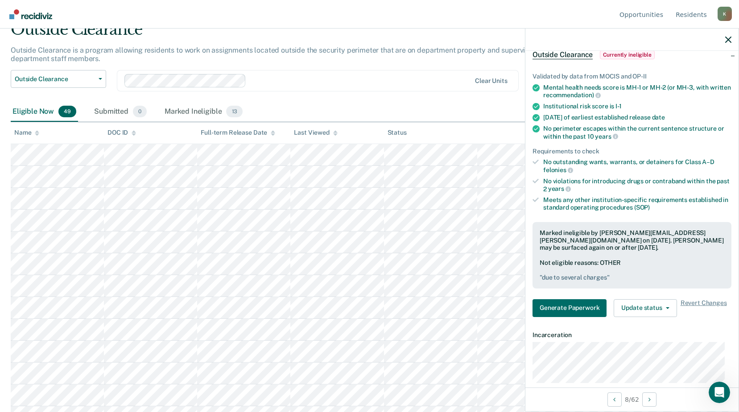
scroll to position [0, 0]
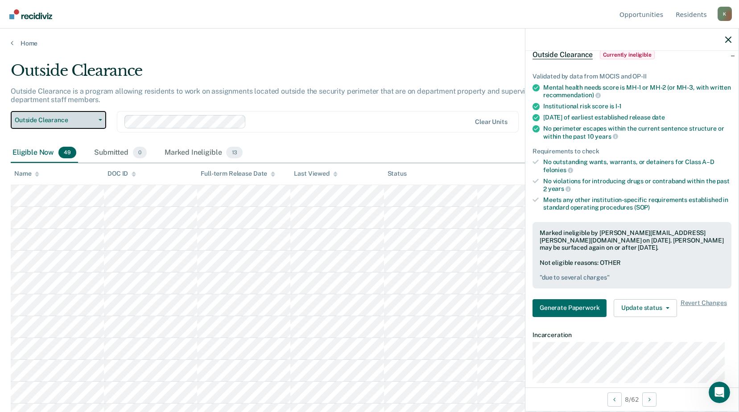
click at [100, 118] on button "Outside Clearance" at bounding box center [58, 120] width 95 height 18
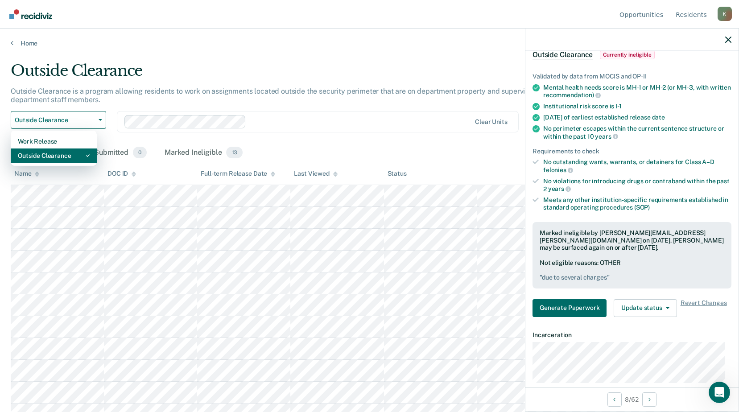
click at [58, 157] on div "Outside Clearance" at bounding box center [54, 156] width 72 height 14
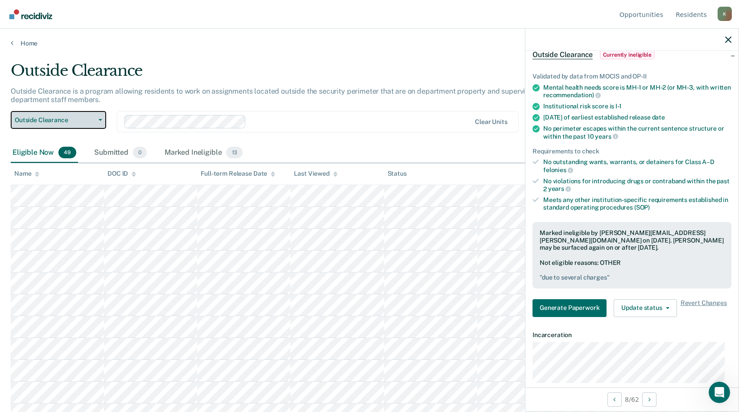
click at [71, 125] on button "Outside Clearance" at bounding box center [58, 120] width 95 height 18
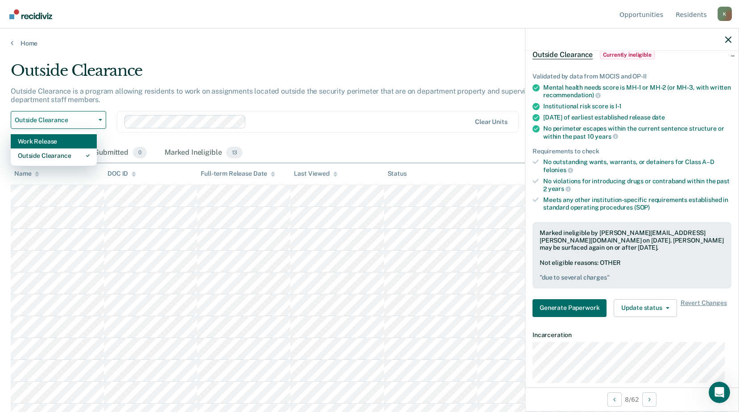
click at [65, 140] on div "Work Release" at bounding box center [54, 141] width 72 height 14
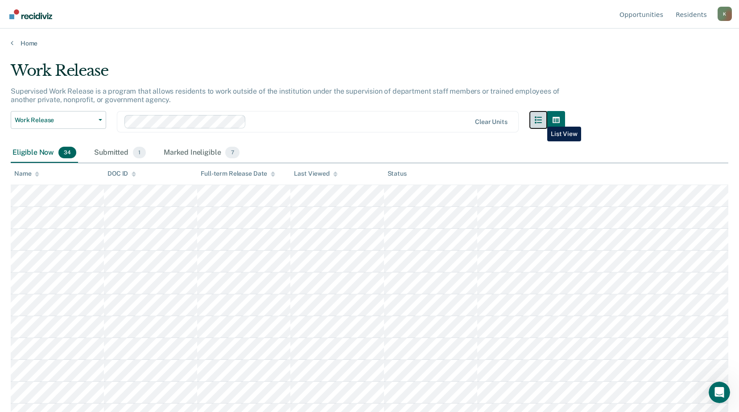
click at [541, 120] on icon "button" at bounding box center [538, 119] width 7 height 7
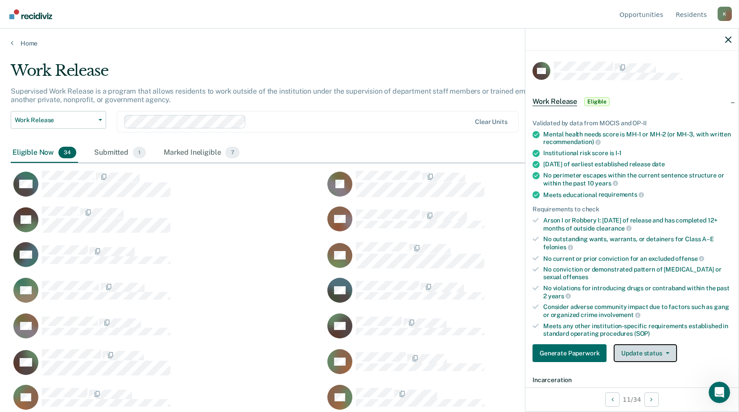
click at [670, 351] on button "Update status" at bounding box center [645, 353] width 63 height 18
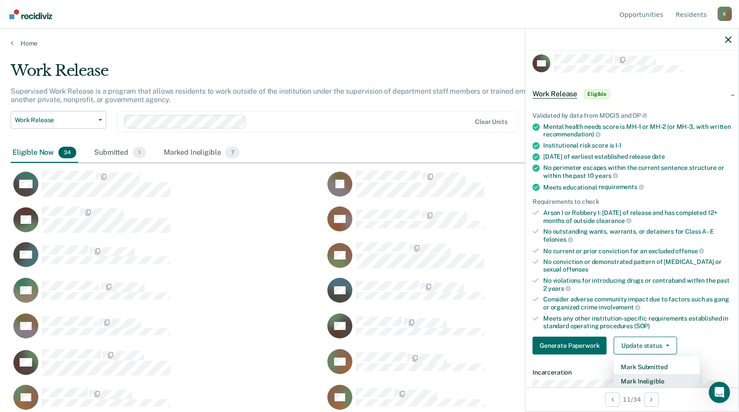
click at [649, 382] on button "Mark Ineligible" at bounding box center [657, 381] width 86 height 14
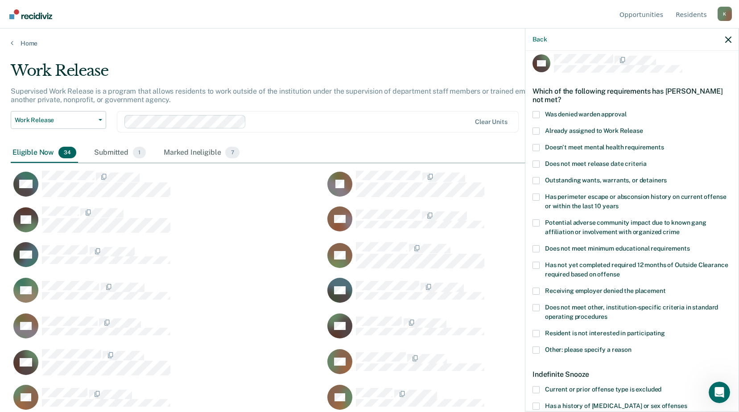
click at [538, 112] on span at bounding box center [536, 114] width 7 height 7
click at [626, 111] on input "Was denied warden approval" at bounding box center [626, 111] width 0 height 0
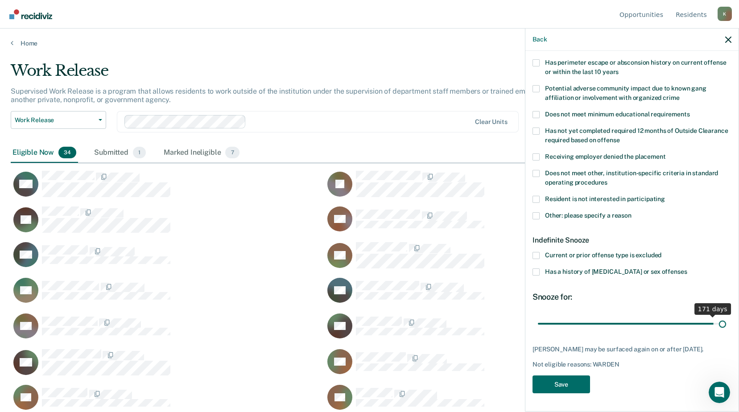
scroll to position [141, 0]
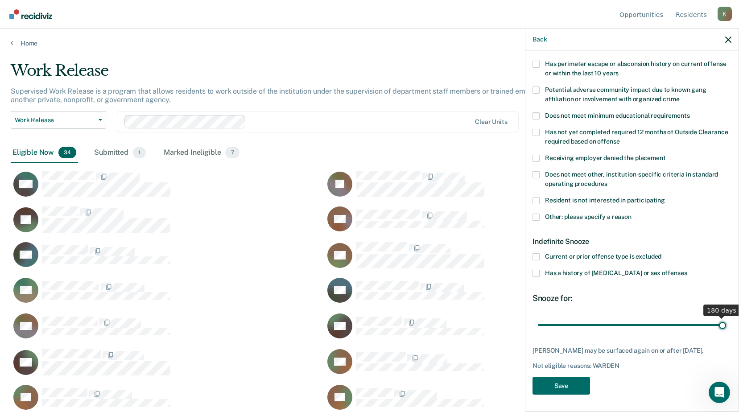
drag, startPoint x: 570, startPoint y: 315, endPoint x: 722, endPoint y: 315, distance: 152.1
type input "180"
click at [722, 317] on input "range" at bounding box center [632, 325] width 188 height 16
click at [564, 385] on button "Save" at bounding box center [562, 386] width 58 height 18
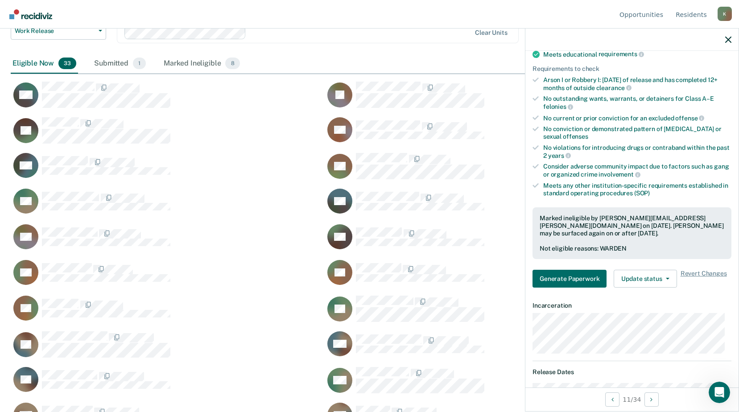
scroll to position [866, 0]
